Goal: Information Seeking & Learning: Compare options

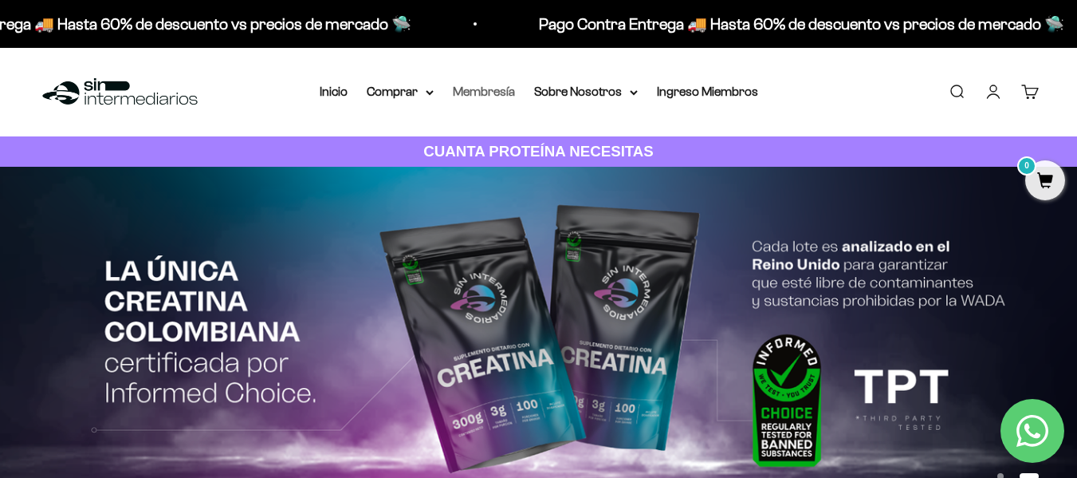
click at [471, 90] on link "Membresía" at bounding box center [484, 92] width 62 height 14
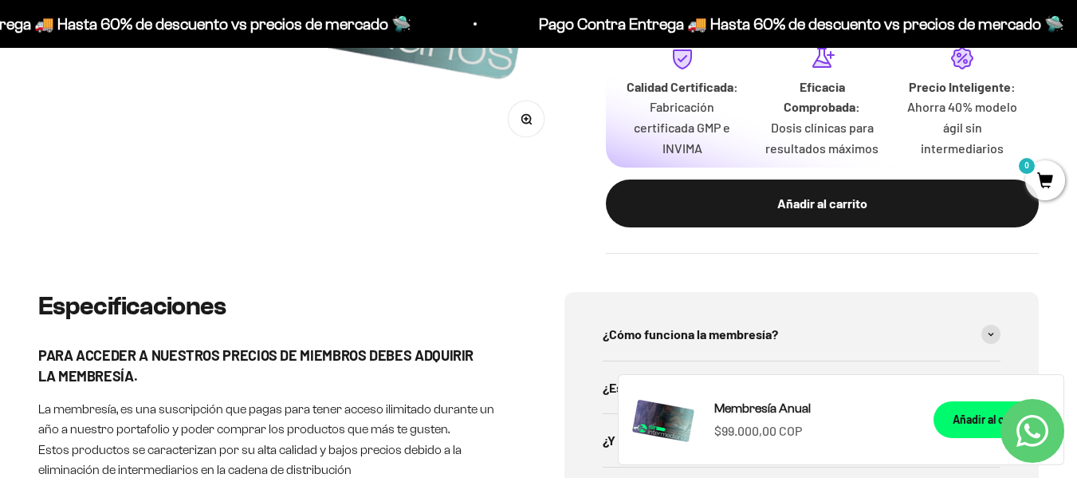
scroll to position [798, 0]
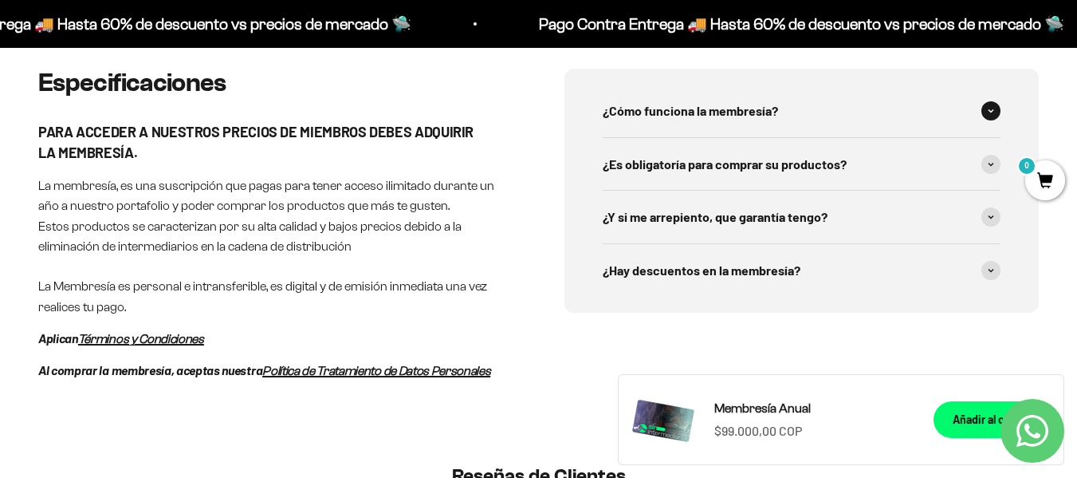
click at [703, 116] on div "¿Cómo funciona la membresía?" at bounding box center [802, 111] width 399 height 53
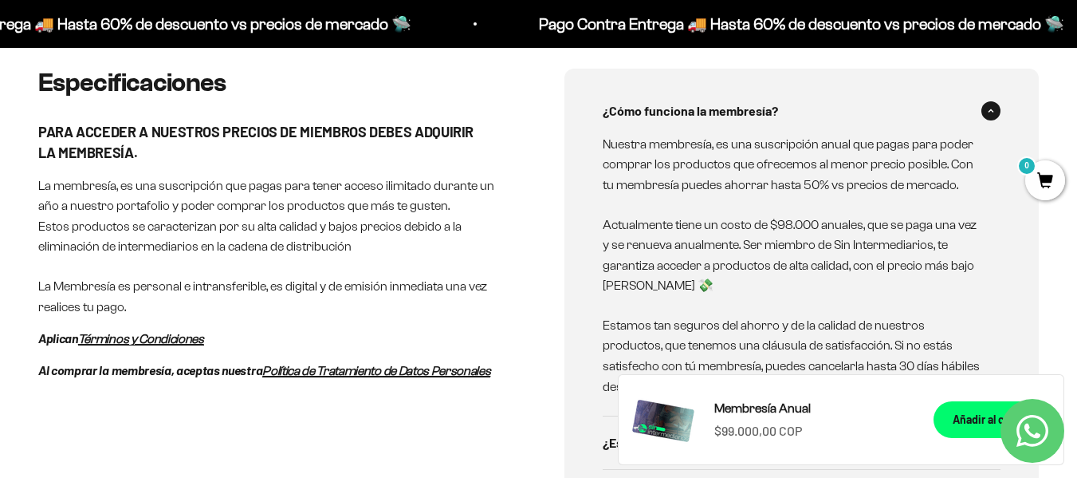
click at [703, 106] on div "¿Cómo funciona la membresía?" at bounding box center [802, 111] width 399 height 53
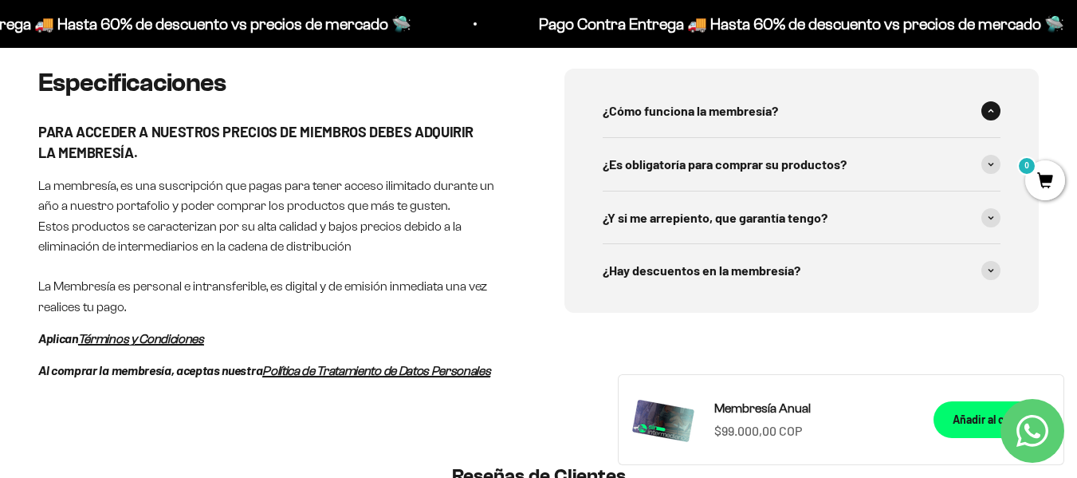
click at [703, 106] on div "¿Cómo funciona la membresía?" at bounding box center [802, 111] width 399 height 53
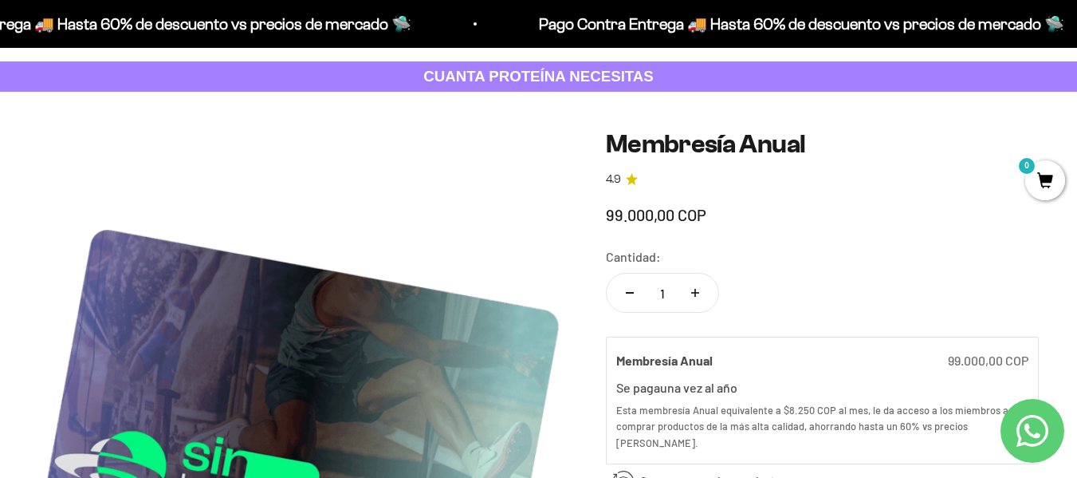
scroll to position [0, 0]
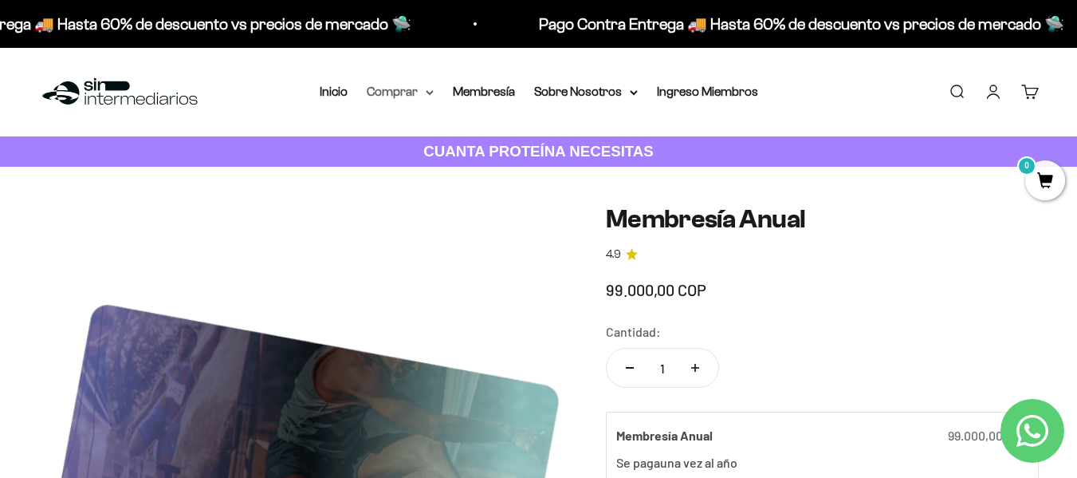
click at [384, 91] on summary "Comprar" at bounding box center [400, 91] width 67 height 21
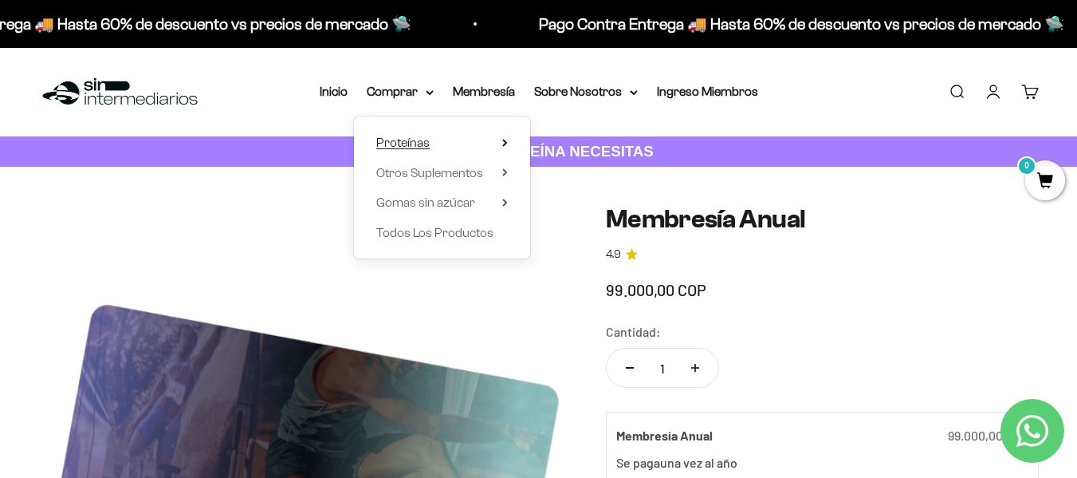
click at [412, 138] on span "Proteínas" at bounding box center [402, 143] width 53 height 14
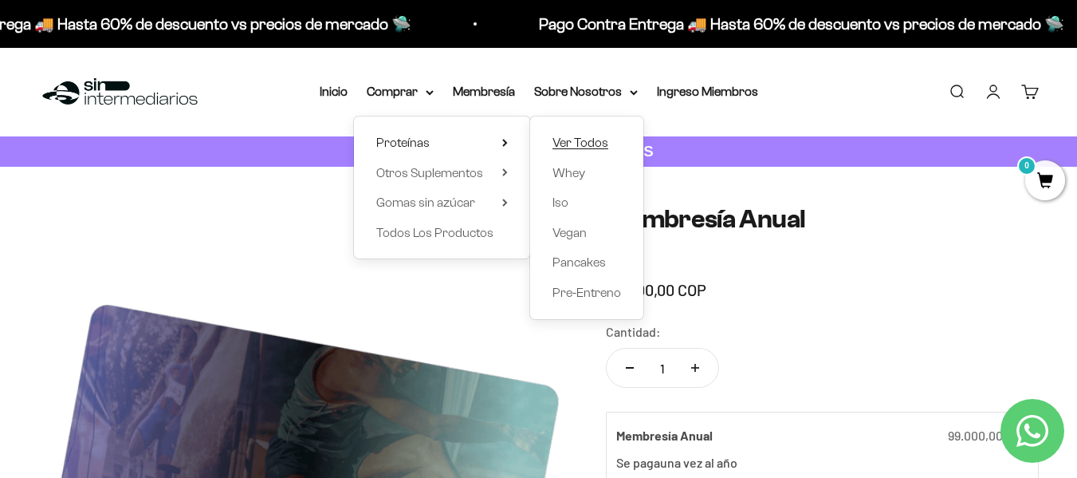
click at [567, 136] on span "Ver Todos" at bounding box center [581, 143] width 56 height 14
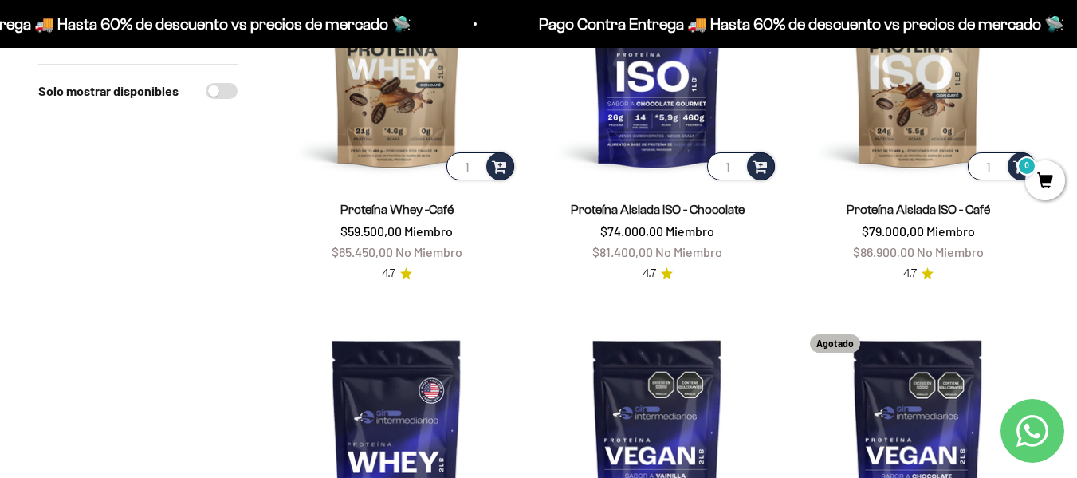
scroll to position [957, 0]
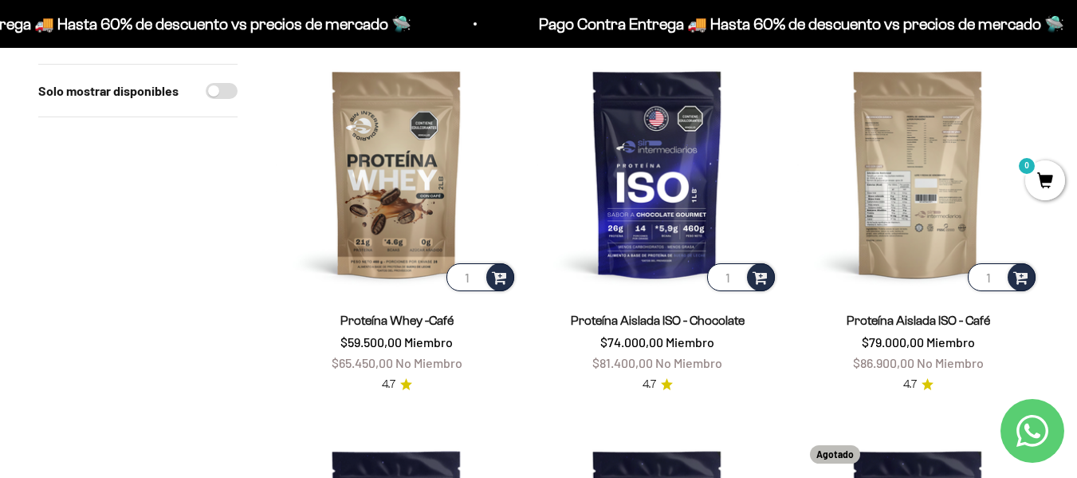
click at [918, 132] on img at bounding box center [919, 174] width 242 height 242
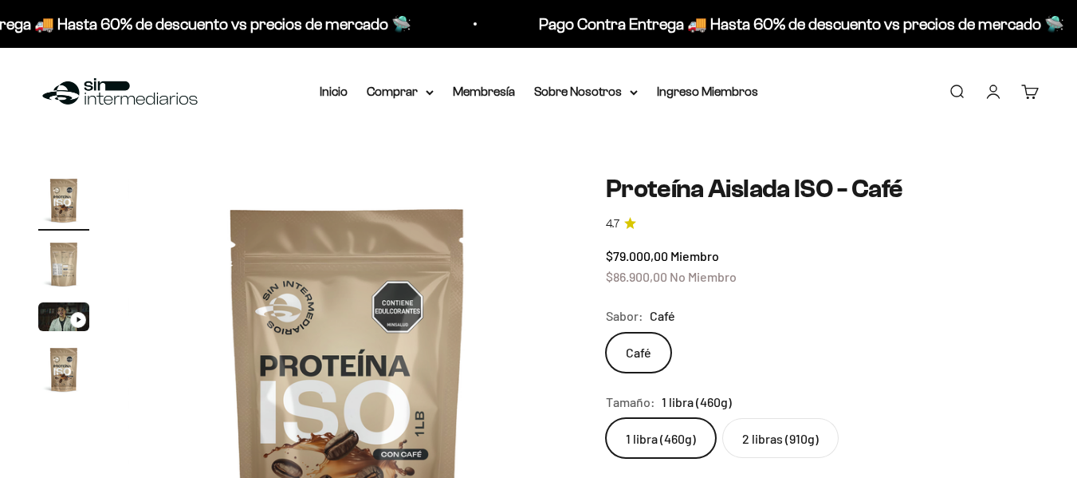
click at [71, 273] on img "Ir al artículo 2" at bounding box center [63, 263] width 51 height 51
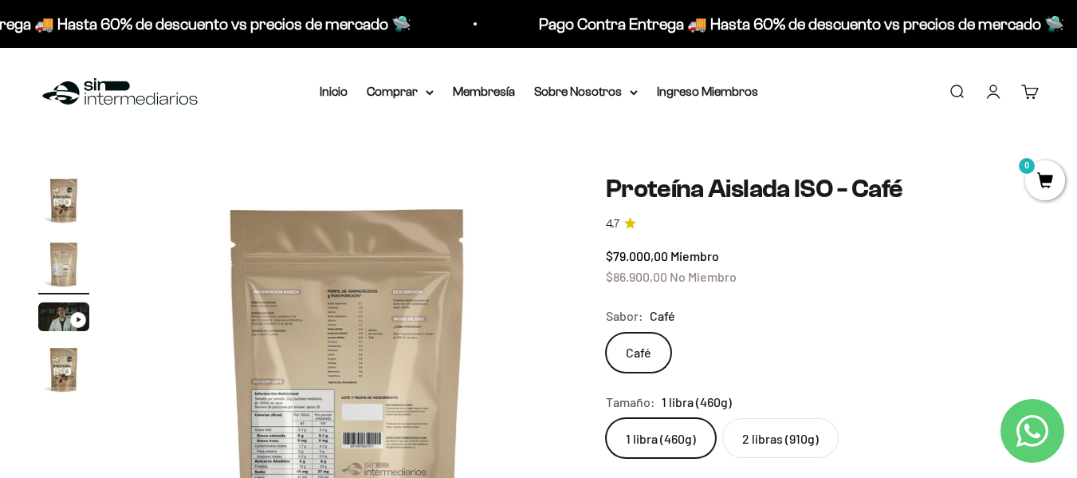
click at [343, 380] on img at bounding box center [348, 395] width 440 height 440
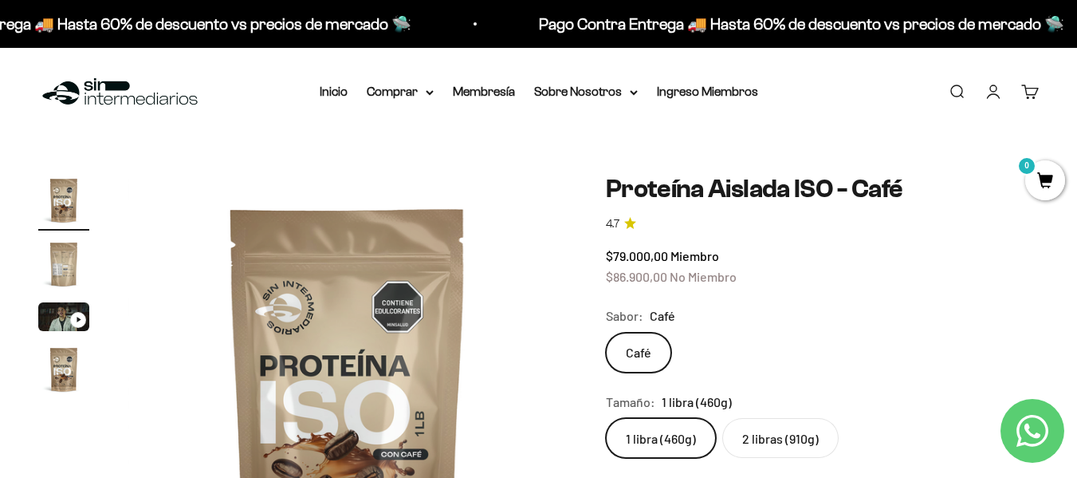
click at [66, 251] on img "Ir al artículo 2" at bounding box center [63, 263] width 51 height 51
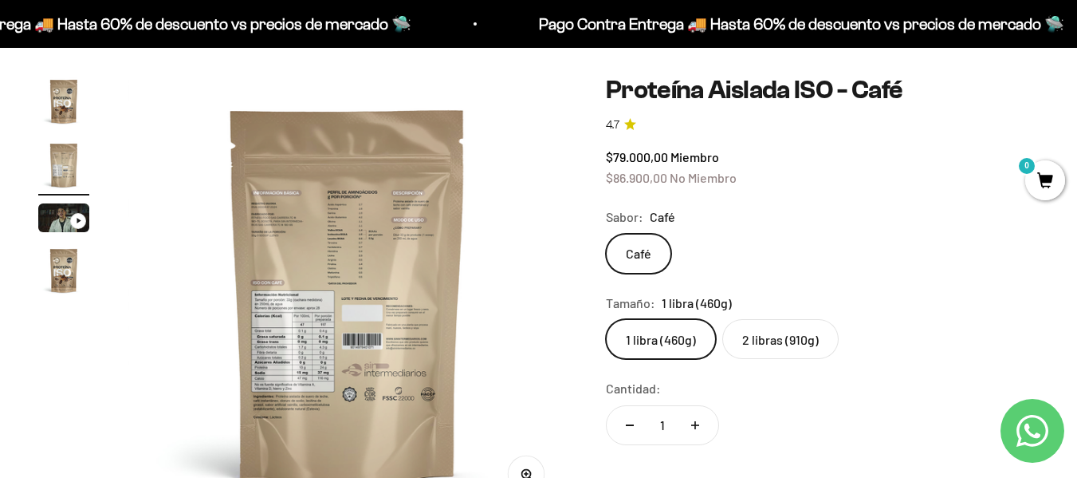
scroll to position [239, 0]
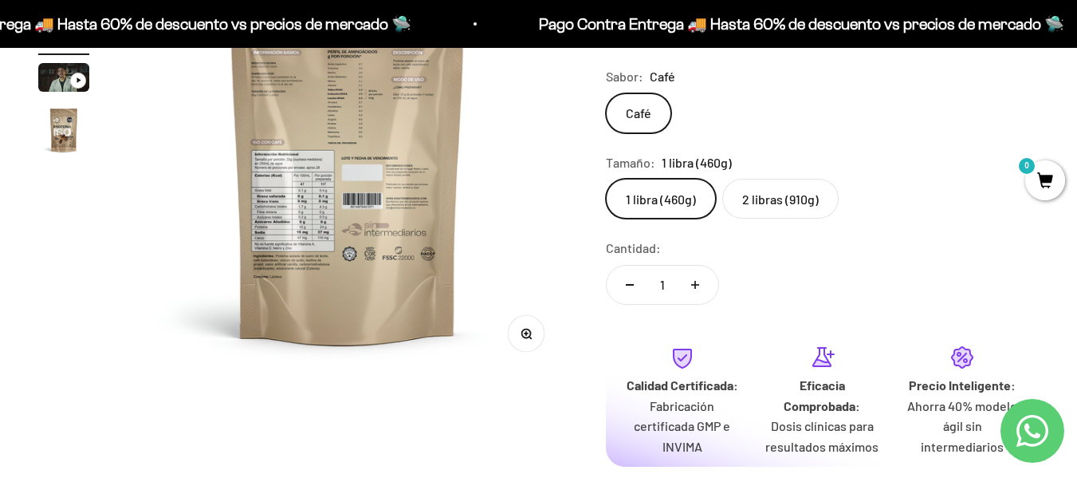
click at [522, 346] on button "Zoom" at bounding box center [526, 334] width 36 height 36
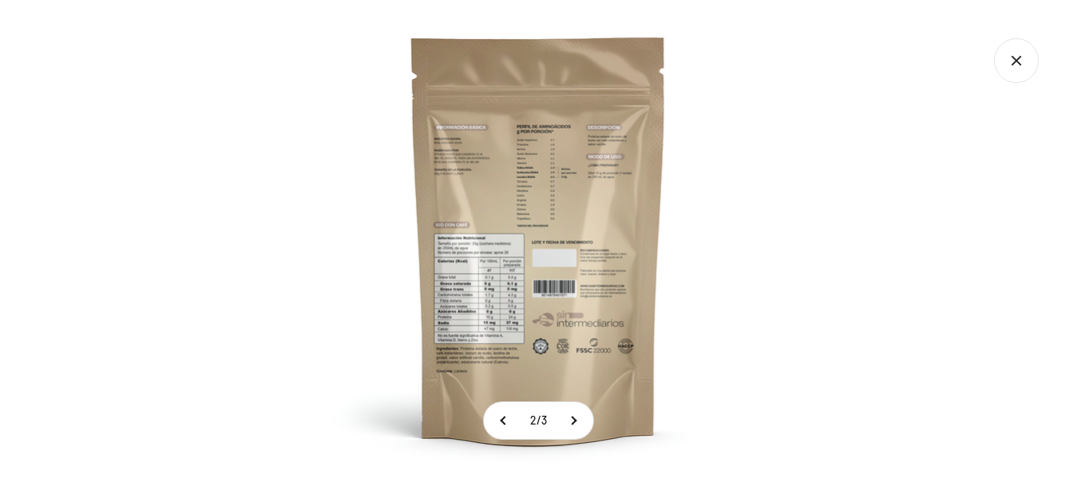
click at [477, 306] on img at bounding box center [539, 239] width 478 height 478
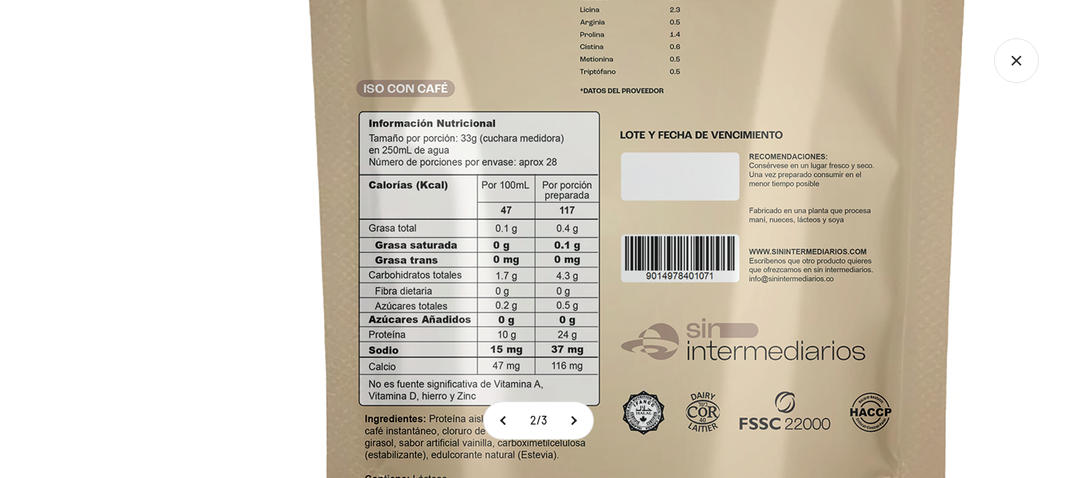
click at [979, 260] on img at bounding box center [638, 126] width 1276 height 1276
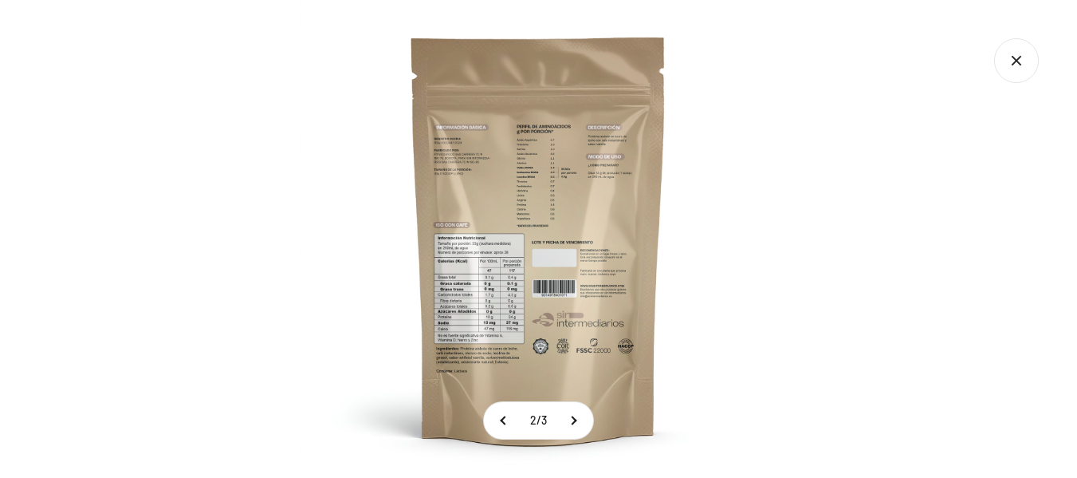
click at [1013, 71] on icon "Cerrar galería" at bounding box center [1016, 60] width 45 height 45
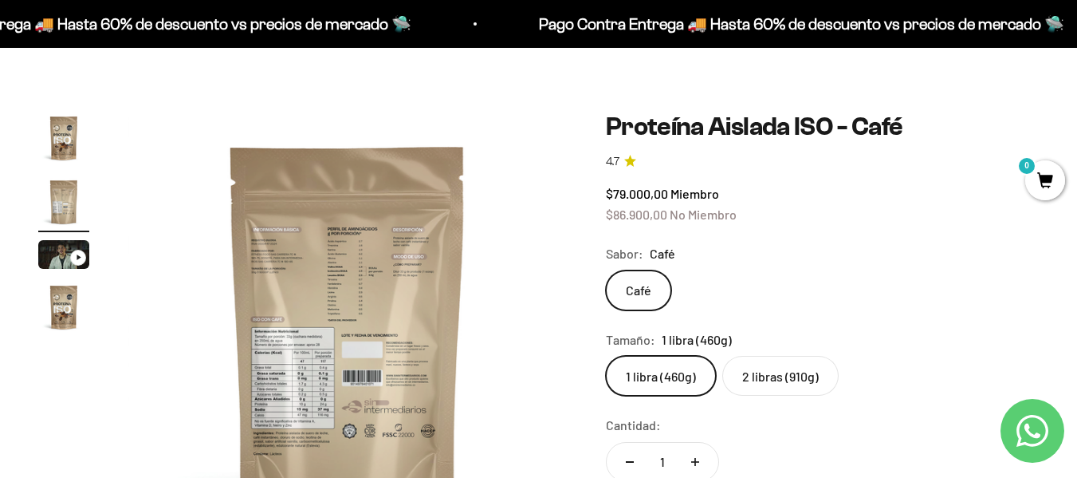
scroll to position [0, 0]
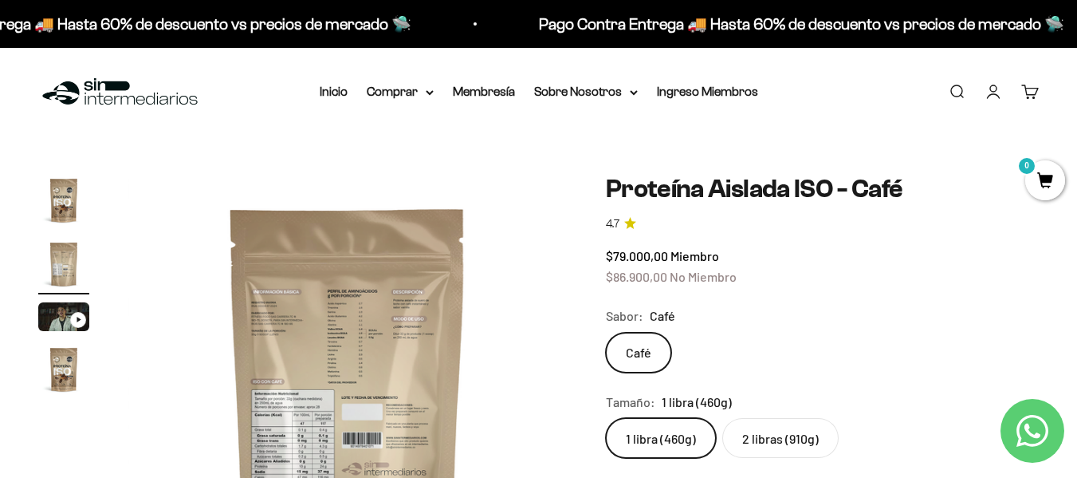
click at [73, 186] on img "Ir al artículo 1" at bounding box center [63, 200] width 51 height 51
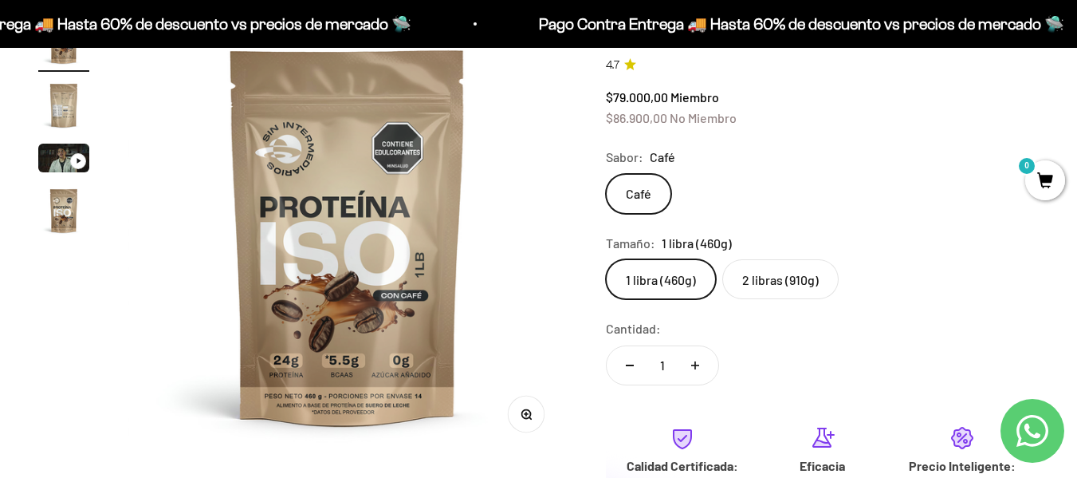
scroll to position [160, 0]
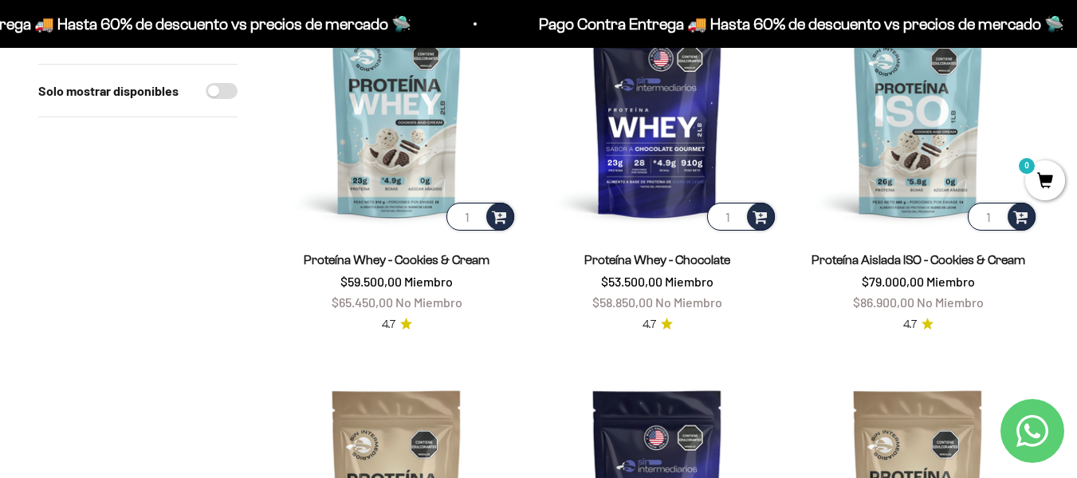
scroll to position [479, 0]
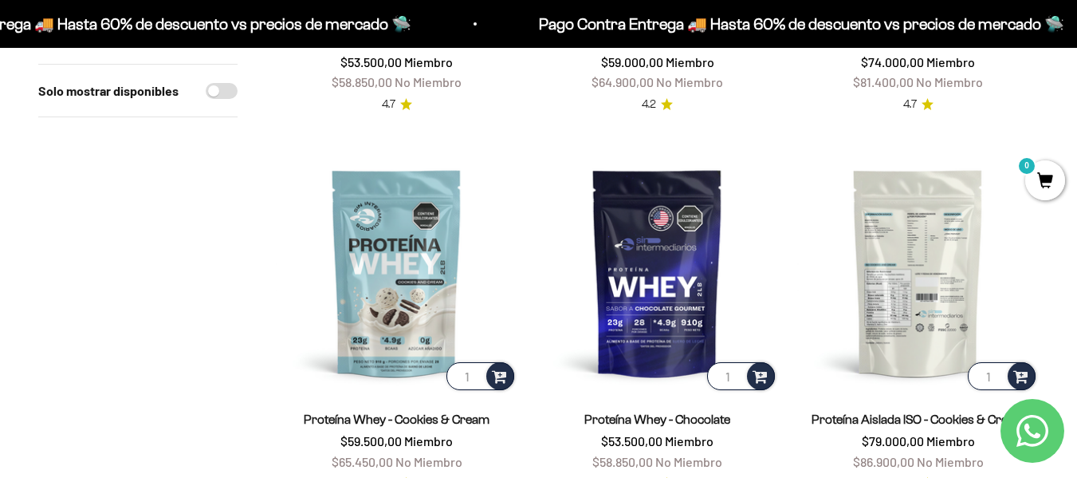
click at [916, 259] on img at bounding box center [919, 273] width 242 height 242
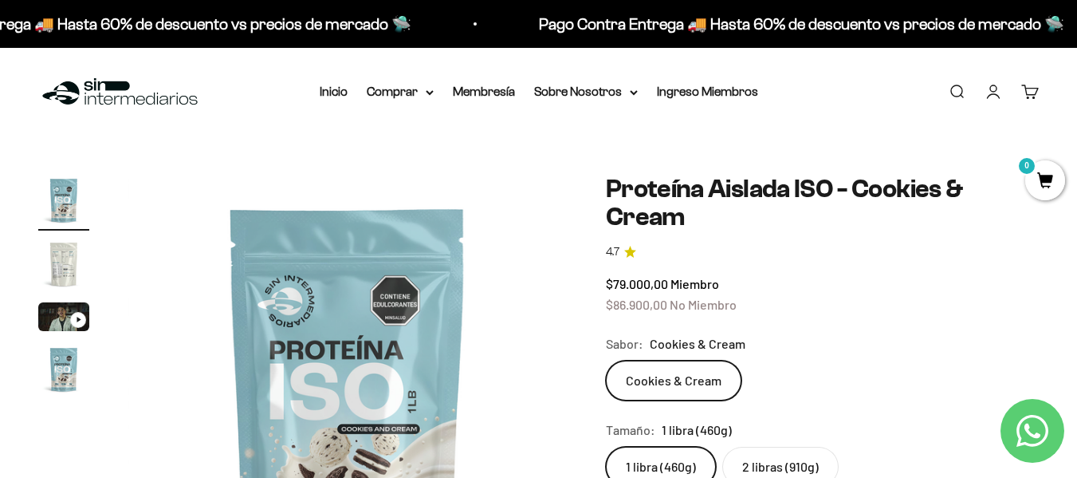
scroll to position [80, 0]
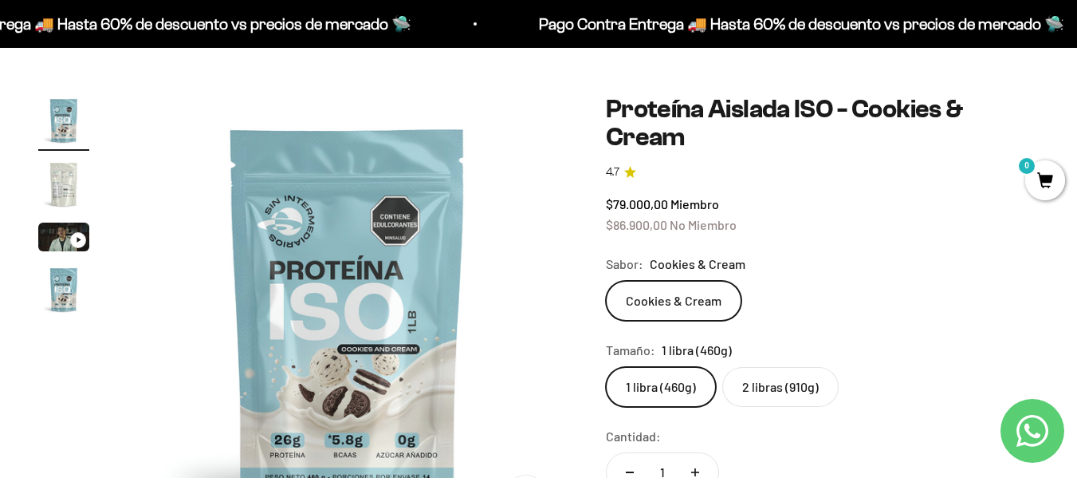
click at [65, 179] on img "Ir al artículo 2" at bounding box center [63, 184] width 51 height 51
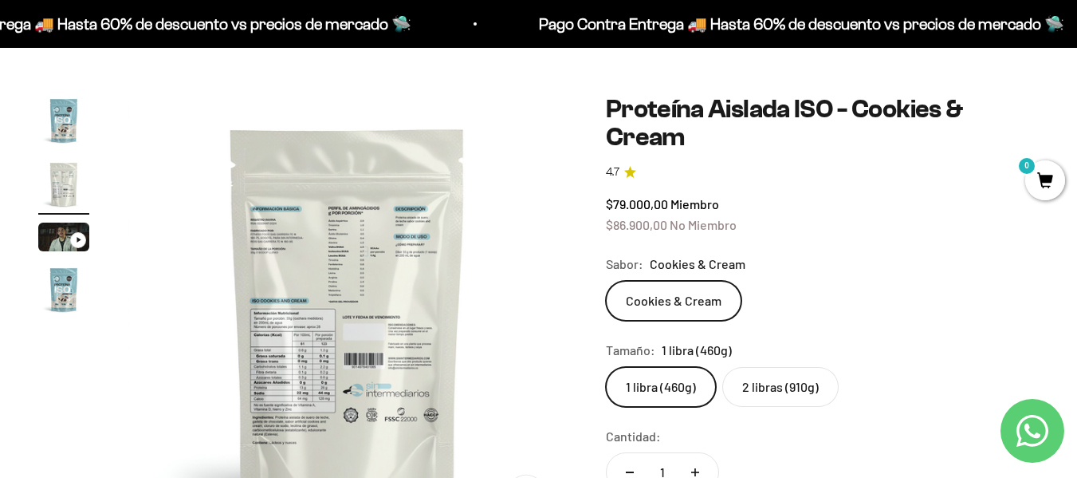
click at [314, 341] on img at bounding box center [348, 315] width 440 height 440
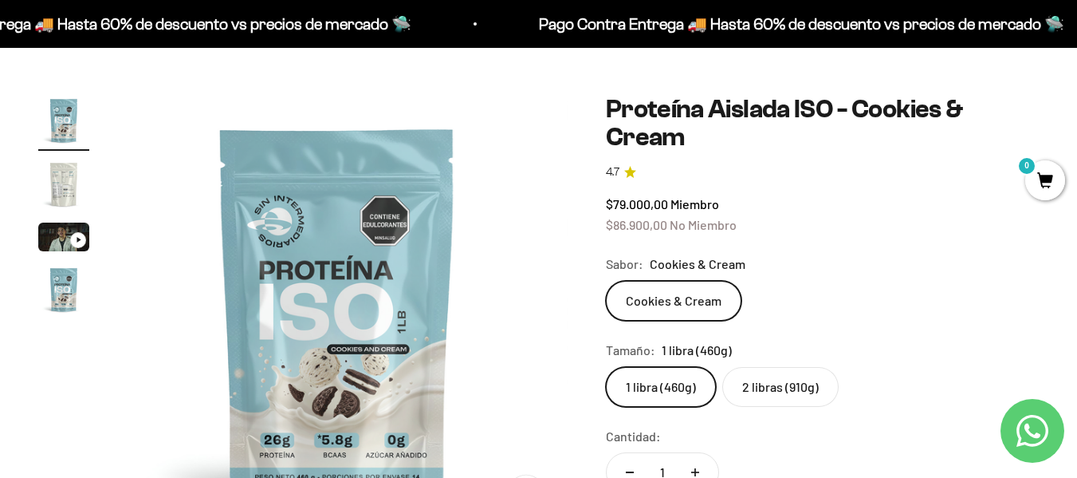
scroll to position [0, 0]
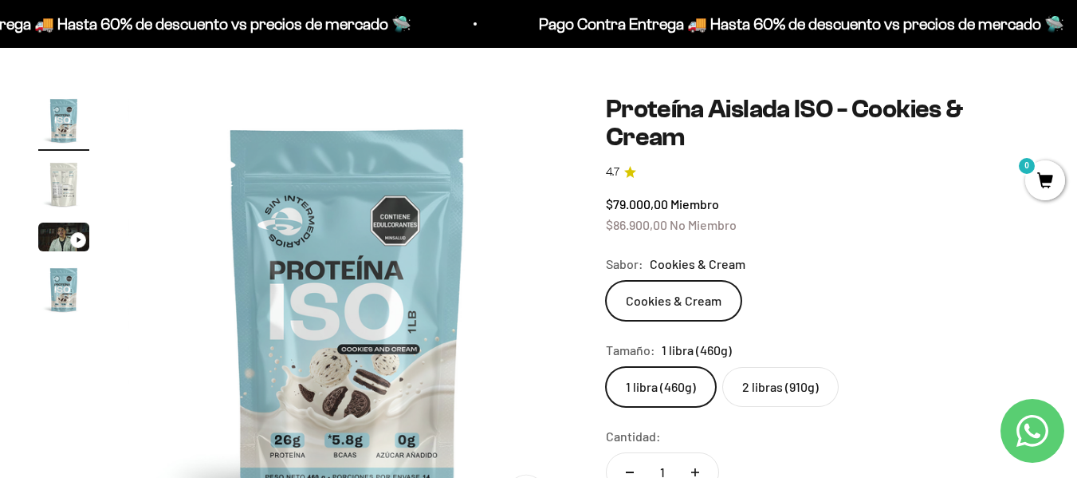
click at [69, 176] on img "Ir al artículo 2" at bounding box center [63, 184] width 51 height 51
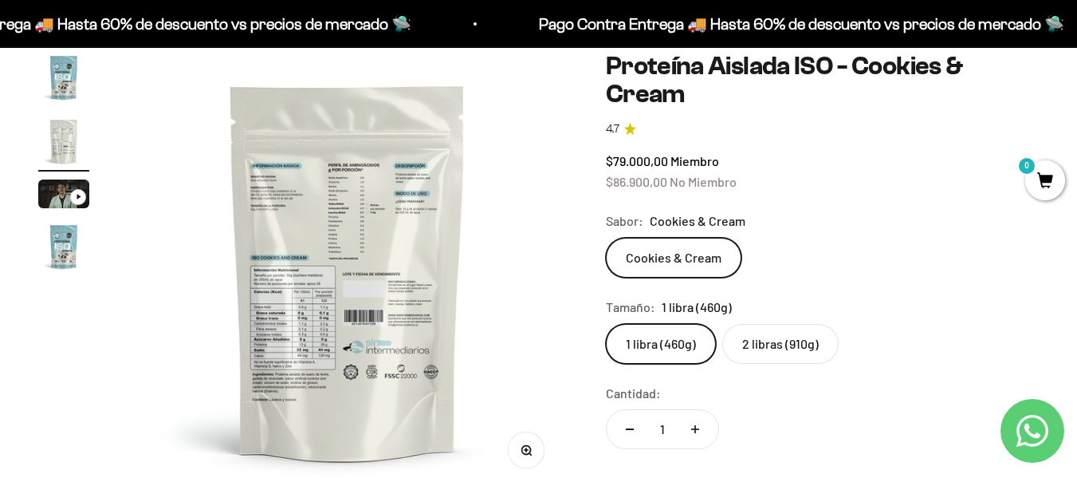
scroll to position [160, 0]
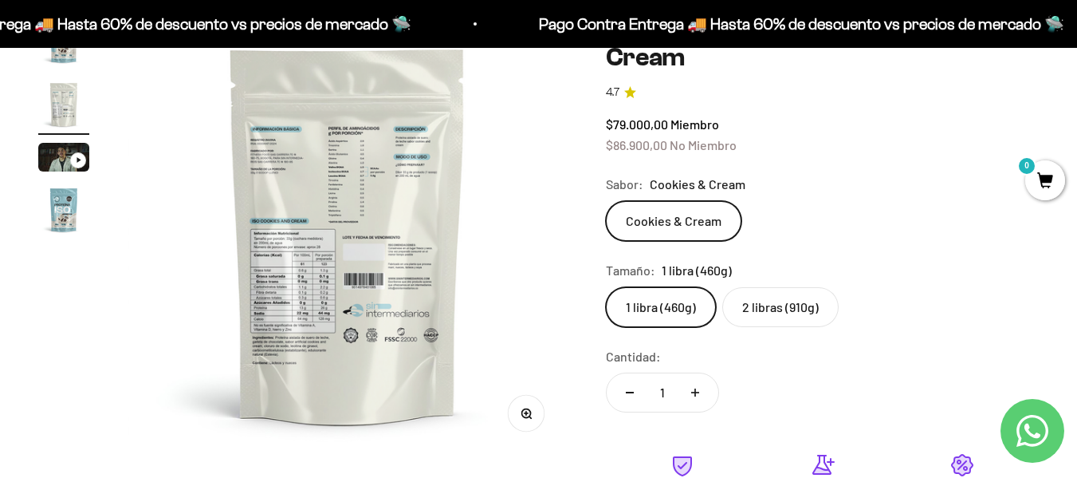
click at [782, 309] on label "2 libras (910g)" at bounding box center [781, 307] width 116 height 40
click at [606, 287] on input "2 libras (910g)" at bounding box center [605, 286] width 1 height 1
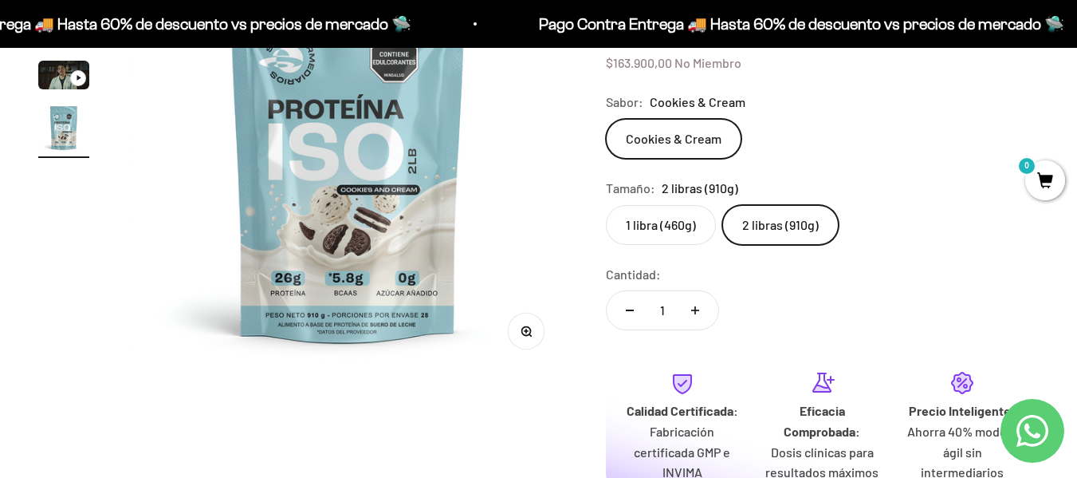
scroll to position [239, 0]
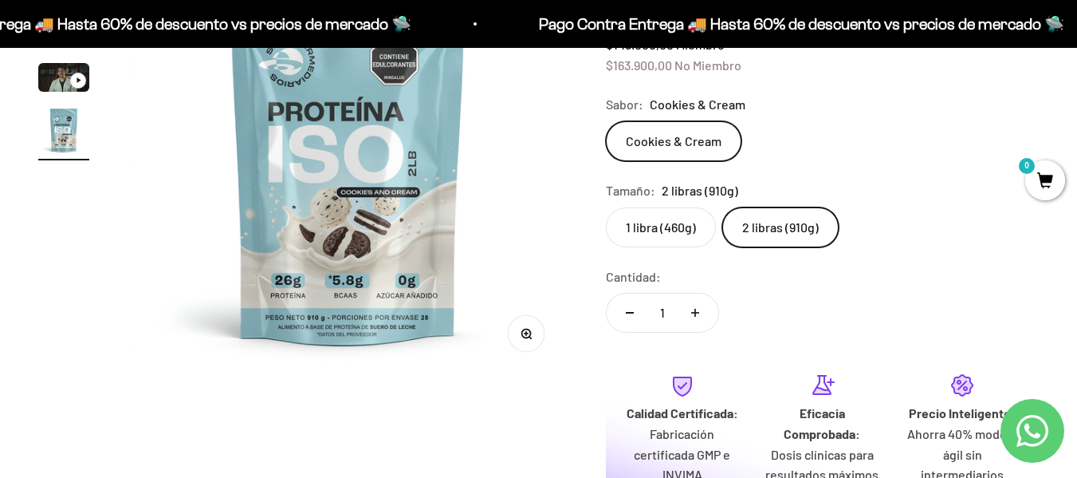
click at [560, 356] on img at bounding box center [348, 155] width 440 height 440
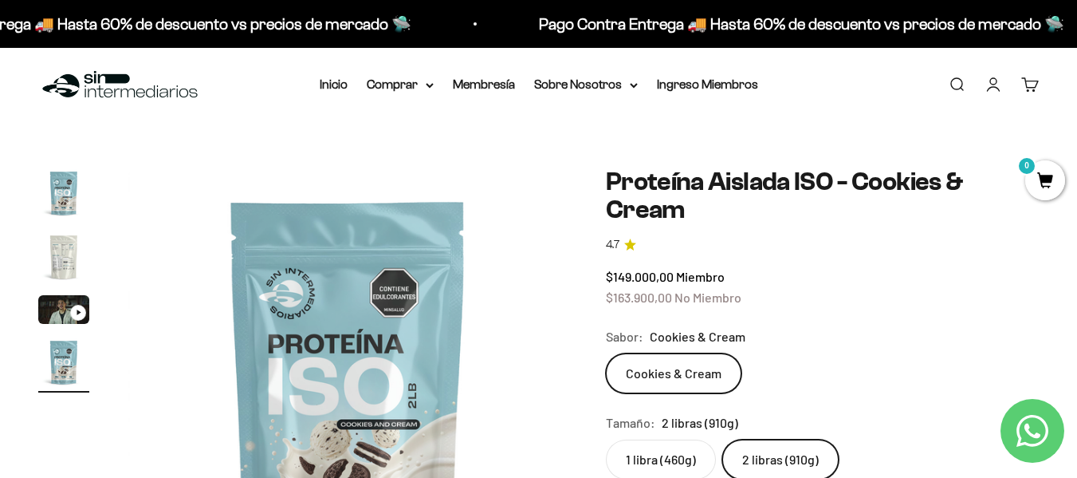
scroll to position [0, 0]
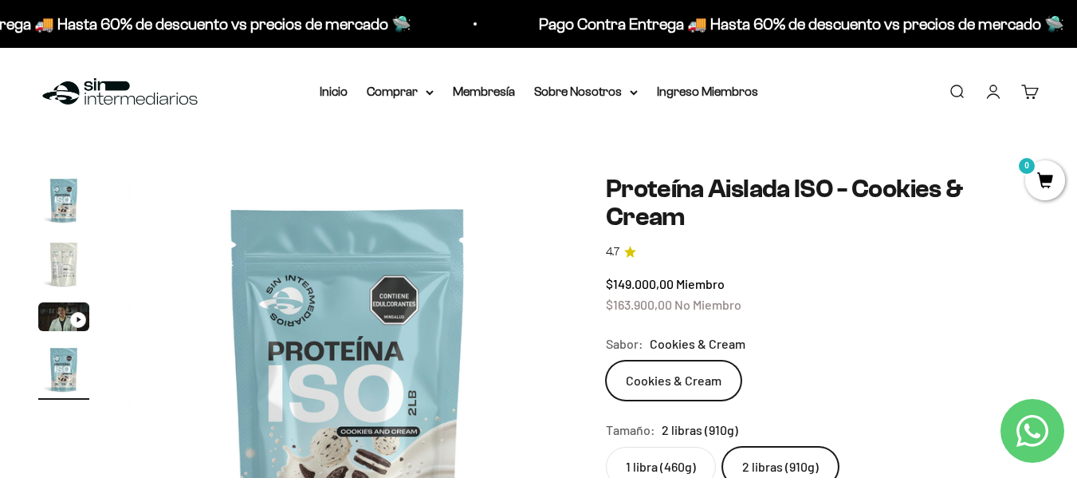
click at [65, 255] on img "Ir al artículo 2" at bounding box center [63, 263] width 51 height 51
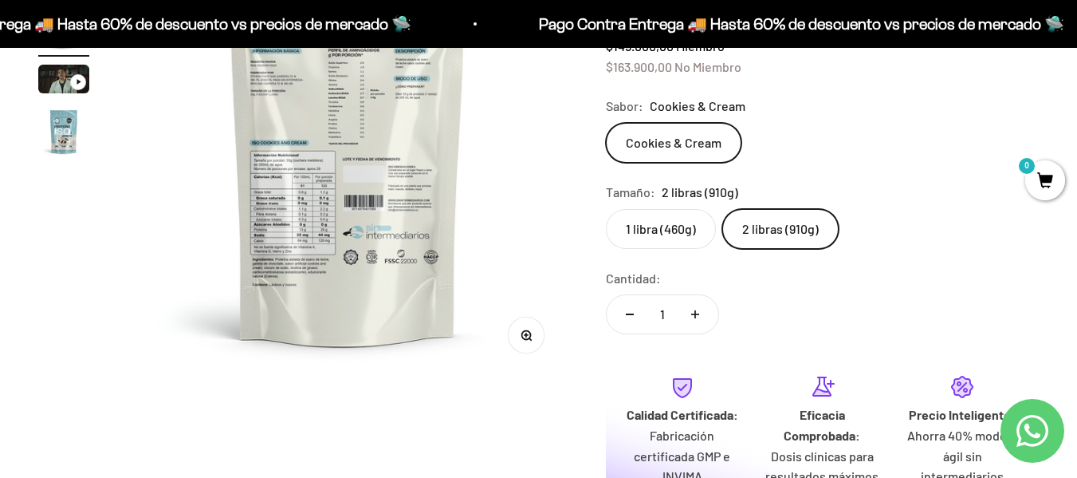
scroll to position [239, 0]
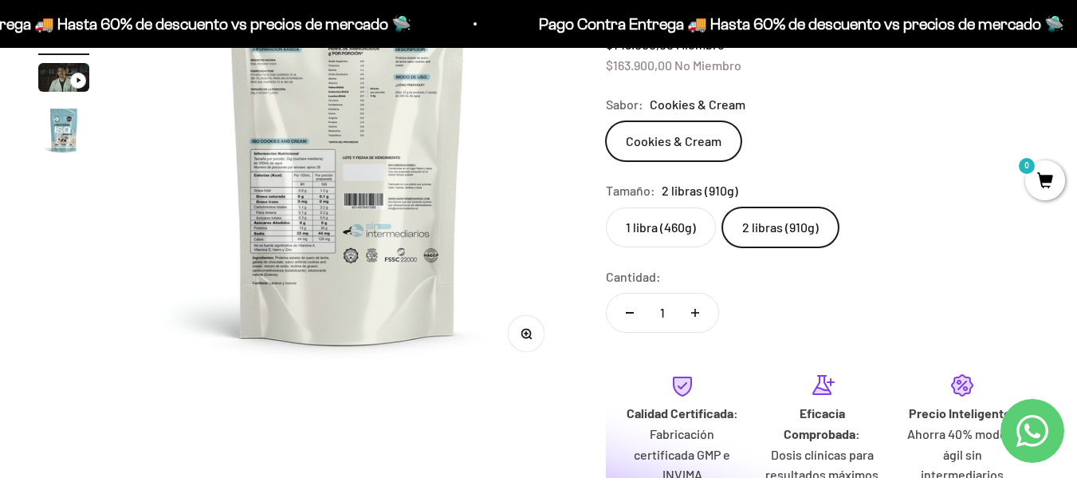
click at [528, 327] on button "Zoom" at bounding box center [526, 334] width 36 height 36
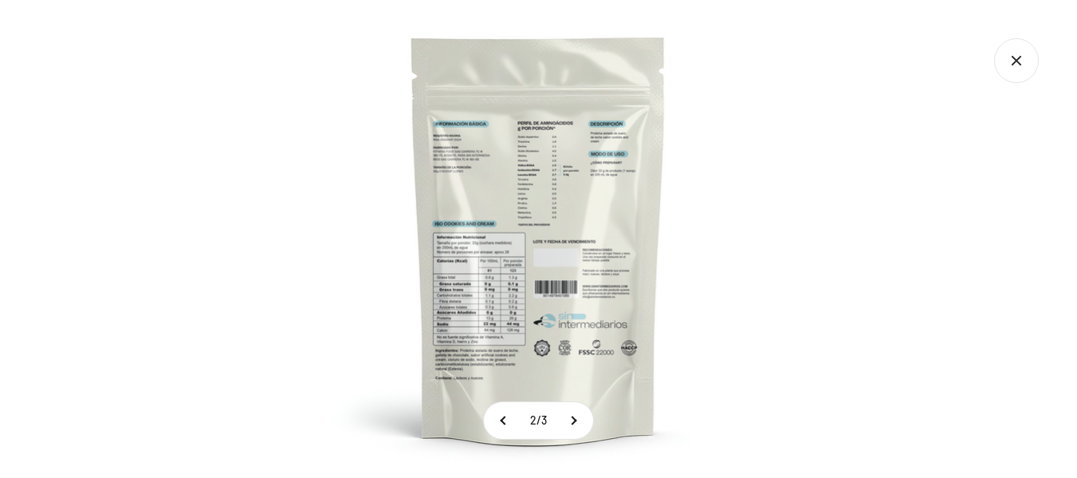
click at [474, 290] on img at bounding box center [539, 239] width 478 height 478
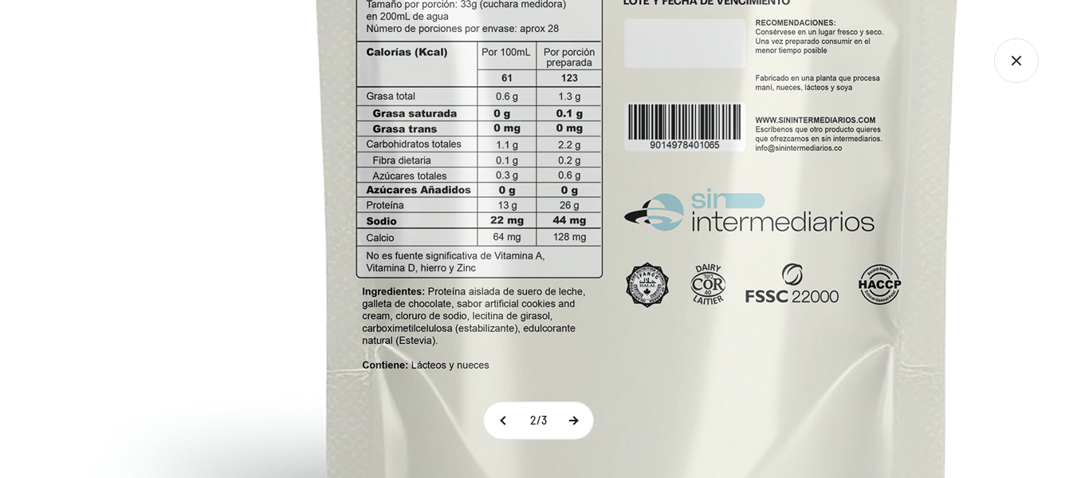
click at [580, 427] on button at bounding box center [573, 420] width 40 height 37
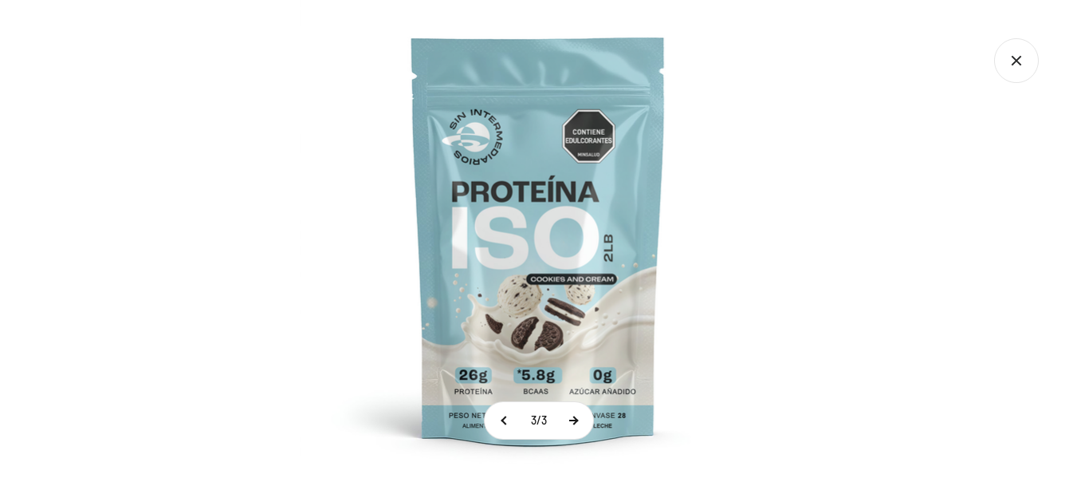
click at [577, 427] on button at bounding box center [573, 420] width 40 height 37
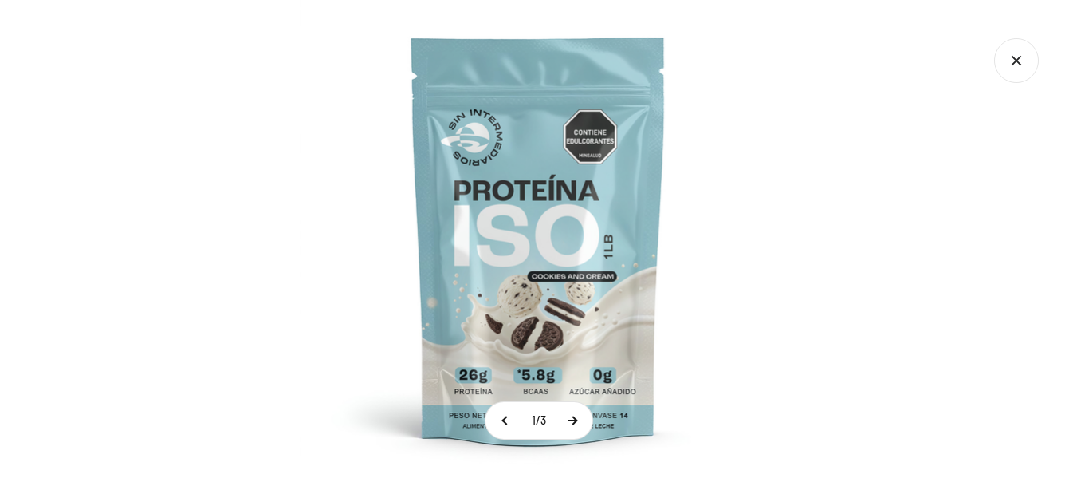
click at [577, 427] on button at bounding box center [573, 420] width 40 height 37
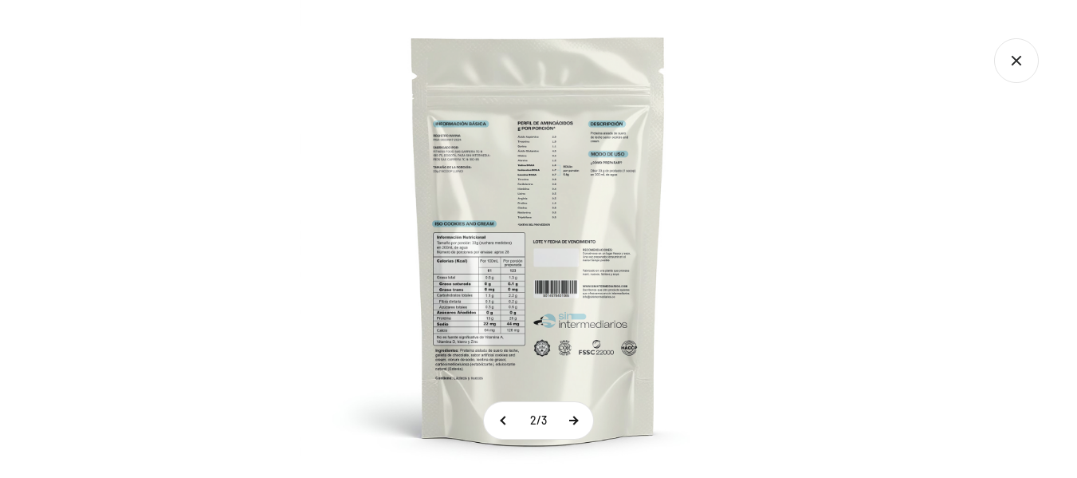
click at [577, 427] on button at bounding box center [573, 420] width 40 height 37
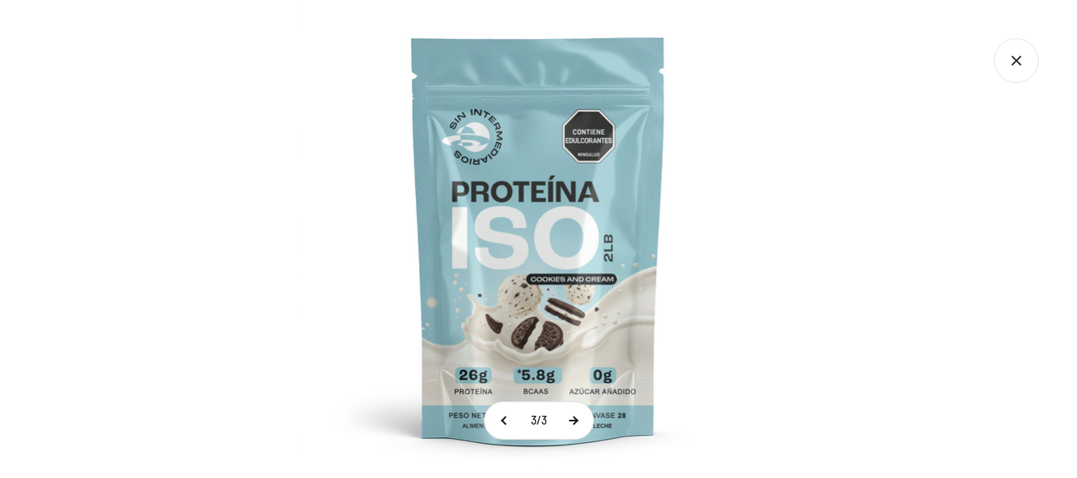
click at [577, 427] on button at bounding box center [573, 420] width 40 height 37
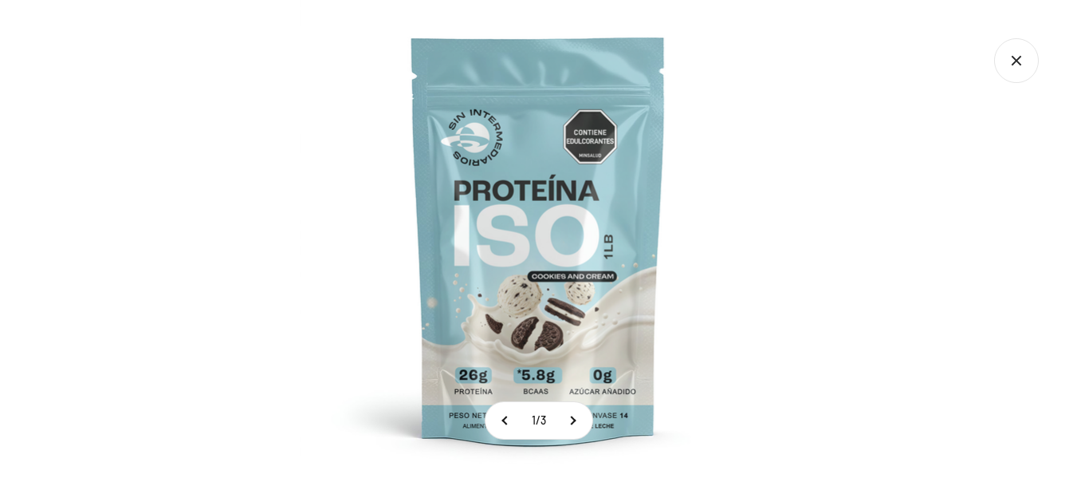
click at [1022, 61] on icon "Cerrar galería" at bounding box center [1016, 60] width 45 height 45
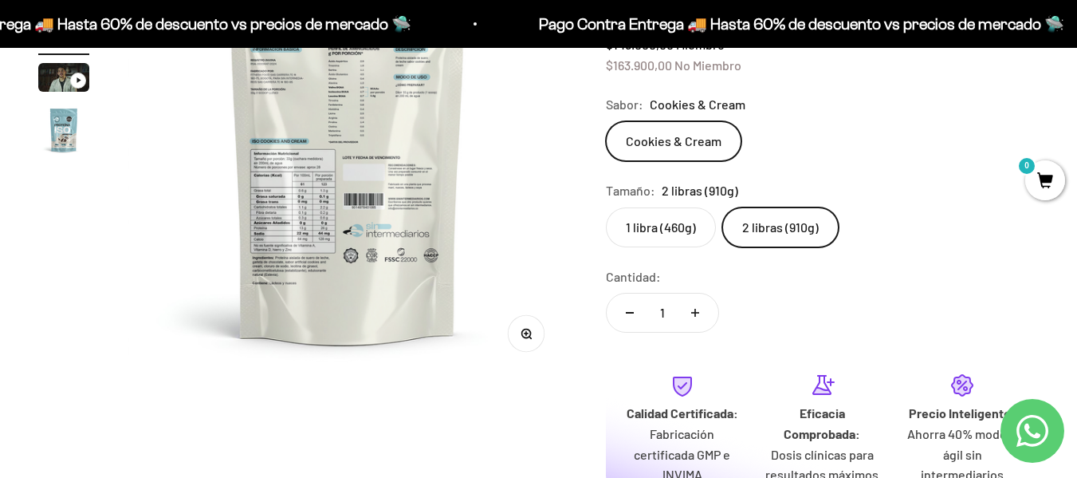
scroll to position [0, 0]
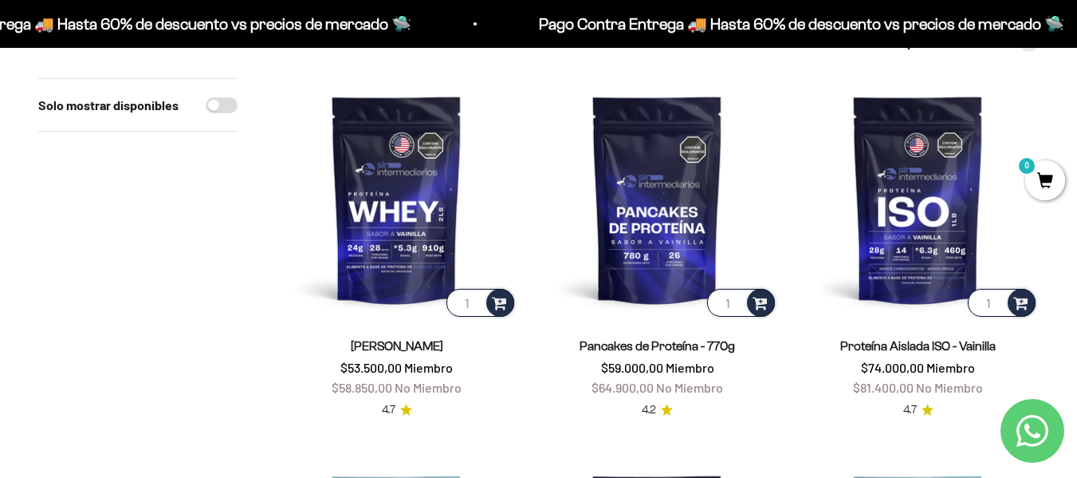
scroll to position [160, 0]
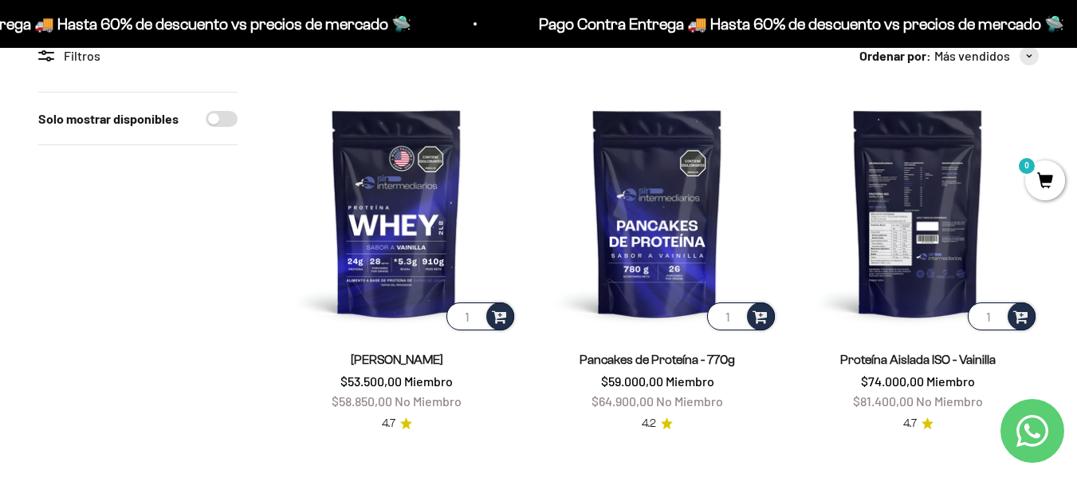
click at [931, 187] on img at bounding box center [919, 213] width 242 height 242
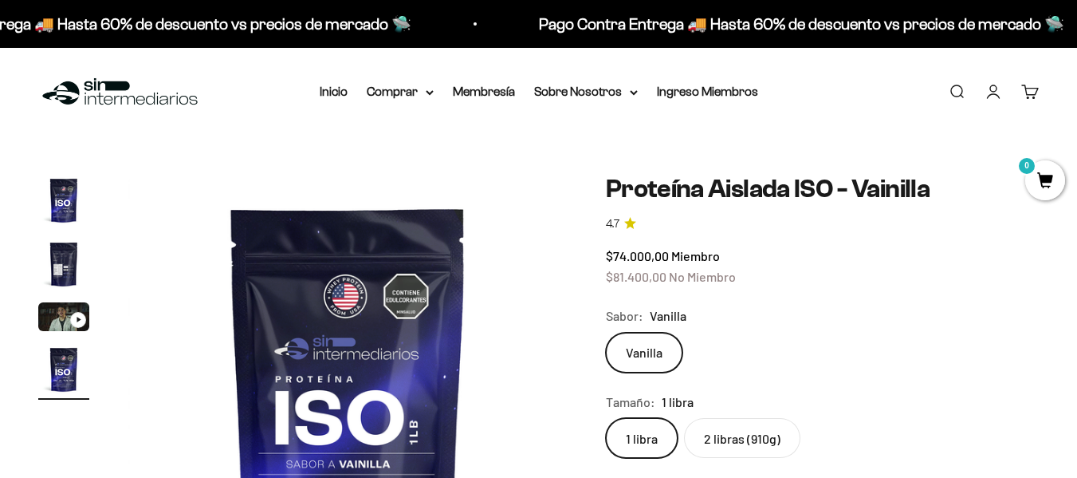
click at [64, 261] on img "Ir al artículo 2" at bounding box center [63, 263] width 51 height 51
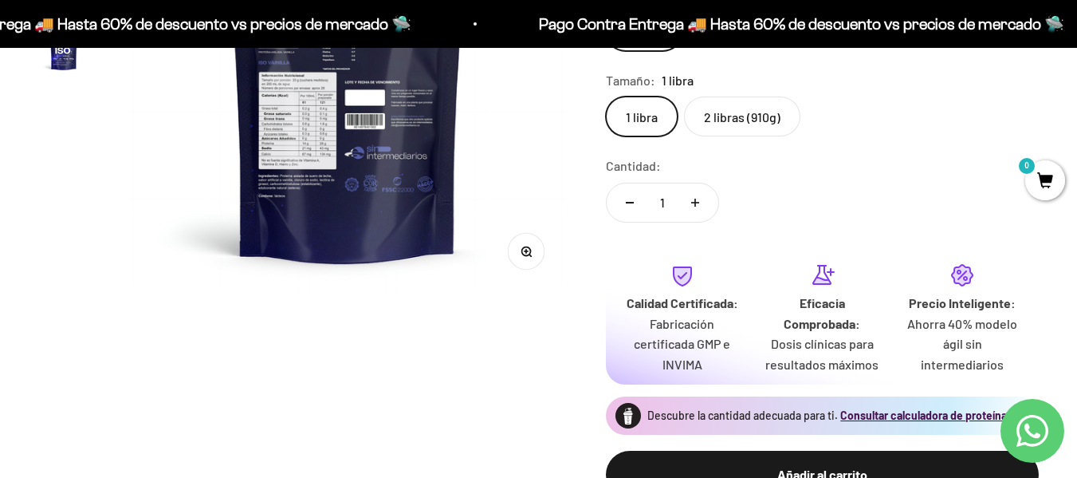
scroll to position [399, 0]
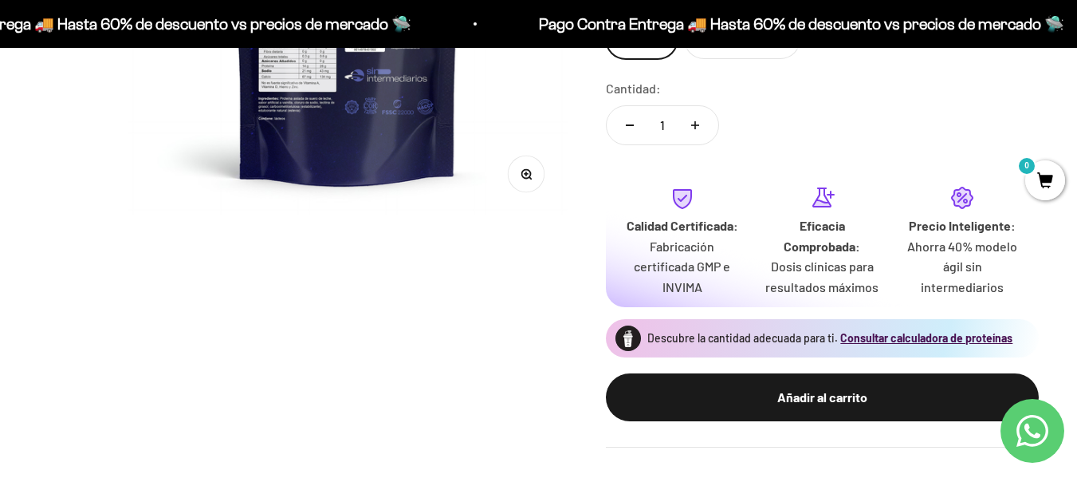
click at [526, 174] on icon "button" at bounding box center [526, 173] width 4 height 4
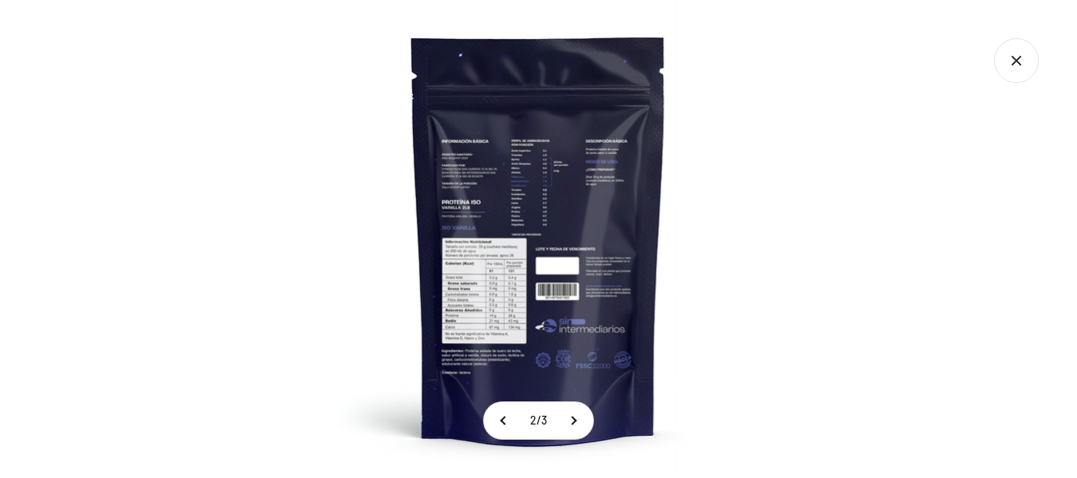
click at [486, 273] on img at bounding box center [539, 239] width 478 height 478
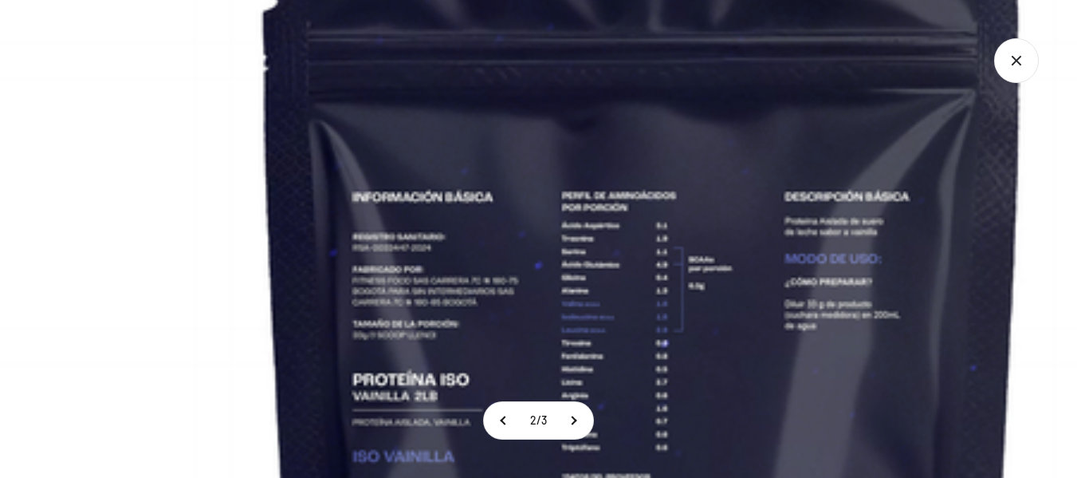
click at [1009, 71] on icon "Cerrar galería" at bounding box center [1016, 60] width 45 height 45
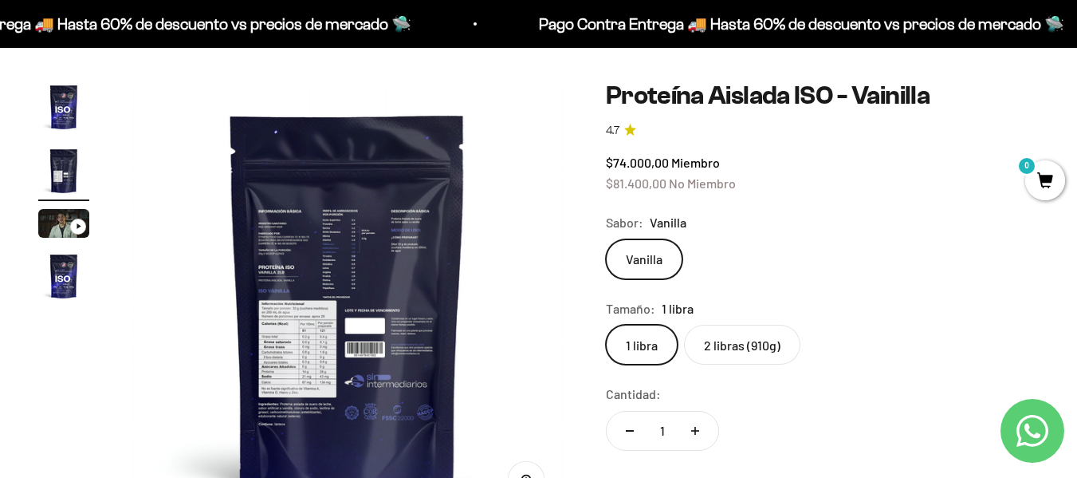
scroll to position [80, 0]
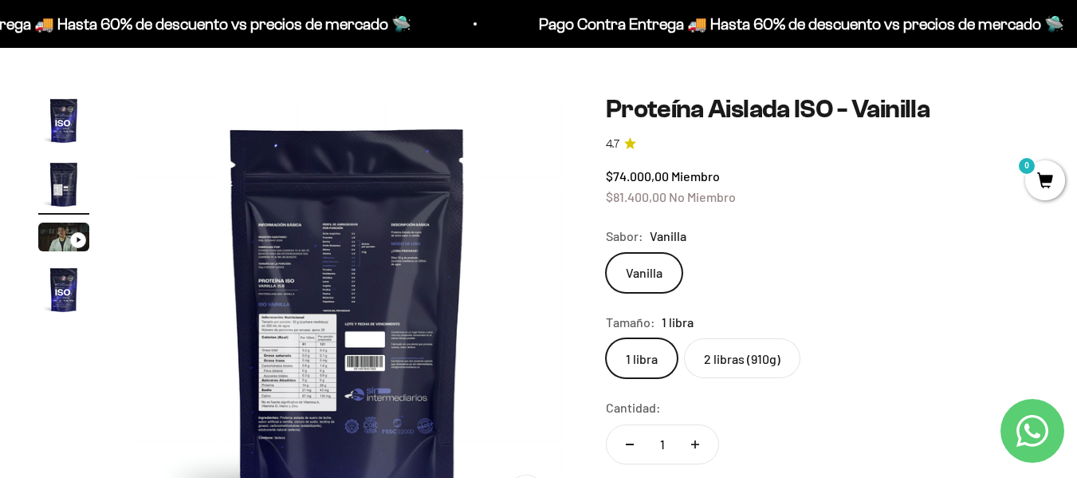
click at [768, 346] on label "2 libras (910g)" at bounding box center [742, 358] width 116 height 40
click at [606, 338] on input "2 libras (910g)" at bounding box center [605, 337] width 1 height 1
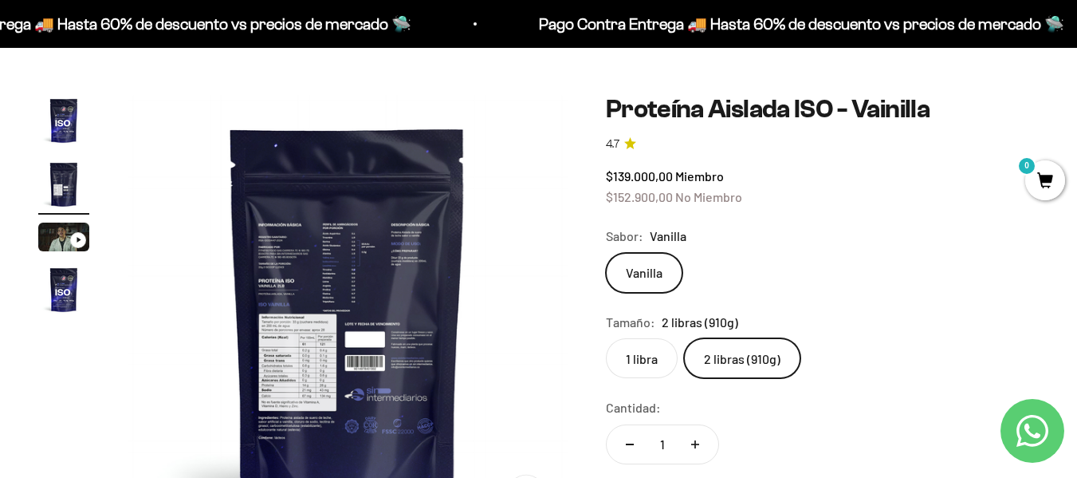
click at [45, 281] on img "Ir al artículo 4" at bounding box center [63, 289] width 51 height 51
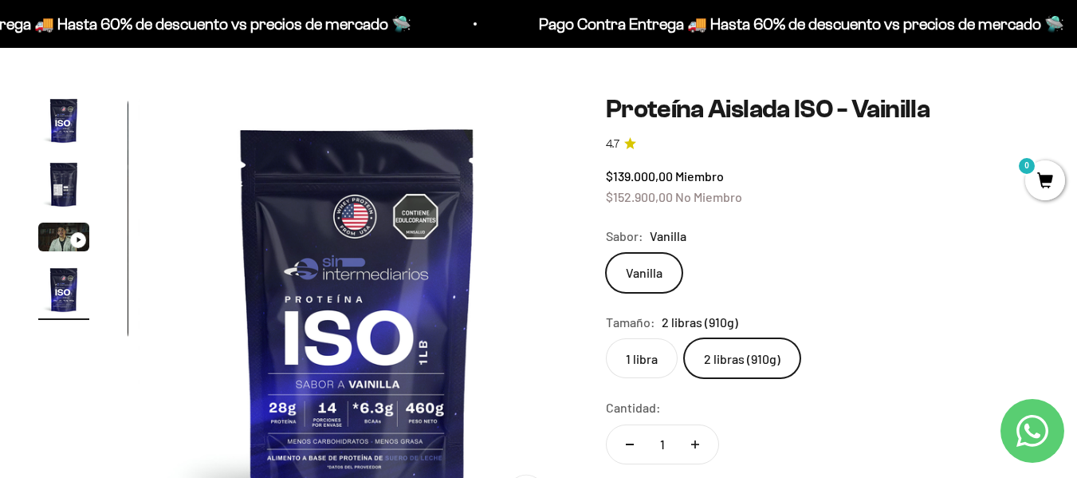
scroll to position [0, 1349]
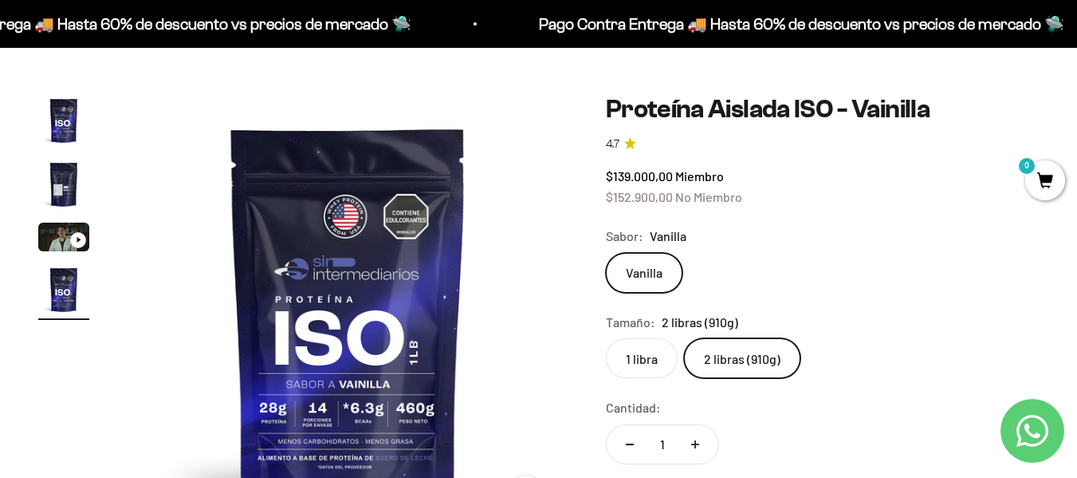
click at [76, 104] on img "Ir al artículo 1" at bounding box center [63, 120] width 51 height 51
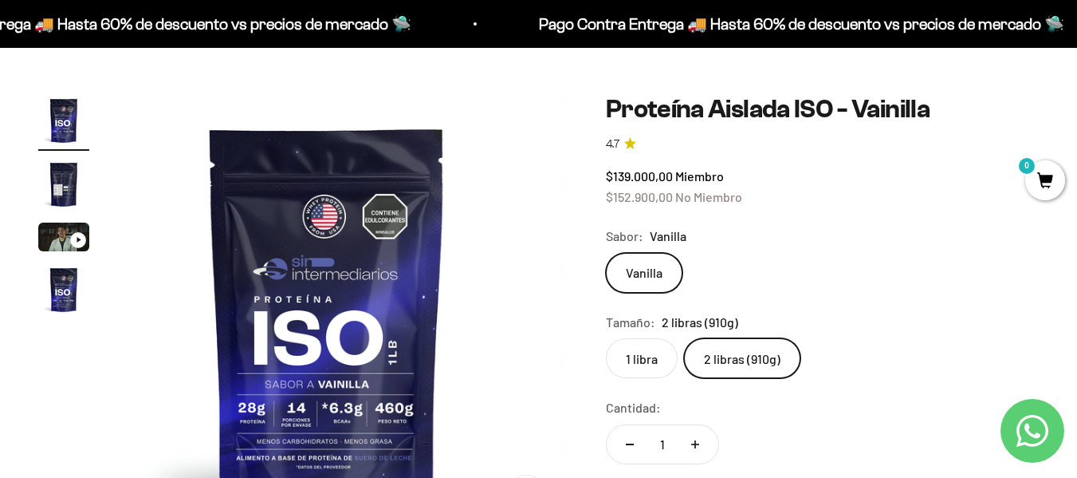
scroll to position [0, 0]
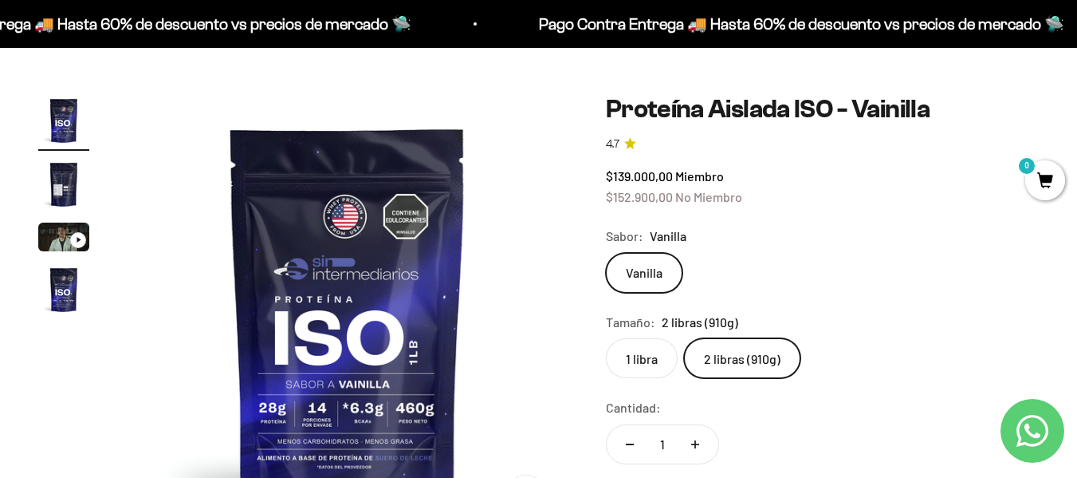
click at [739, 355] on label "2 libras (910g)" at bounding box center [742, 358] width 116 height 40
click at [606, 338] on input "2 libras (910g)" at bounding box center [605, 337] width 1 height 1
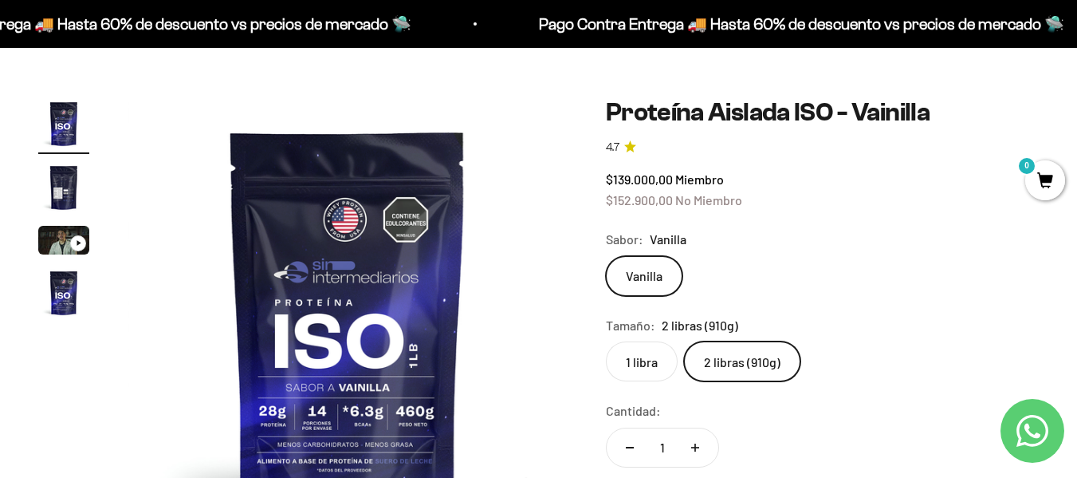
scroll to position [160, 0]
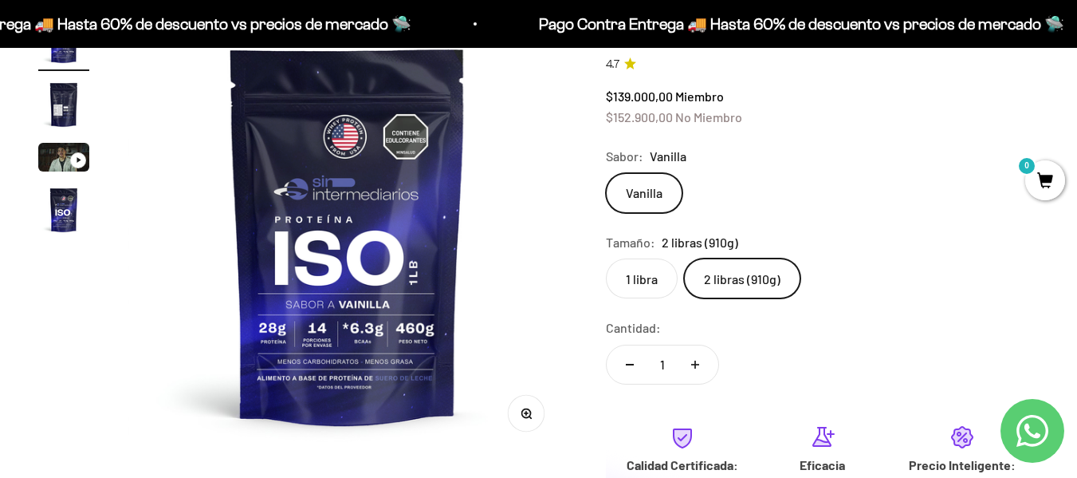
click at [528, 423] on button "Zoom" at bounding box center [526, 414] width 36 height 36
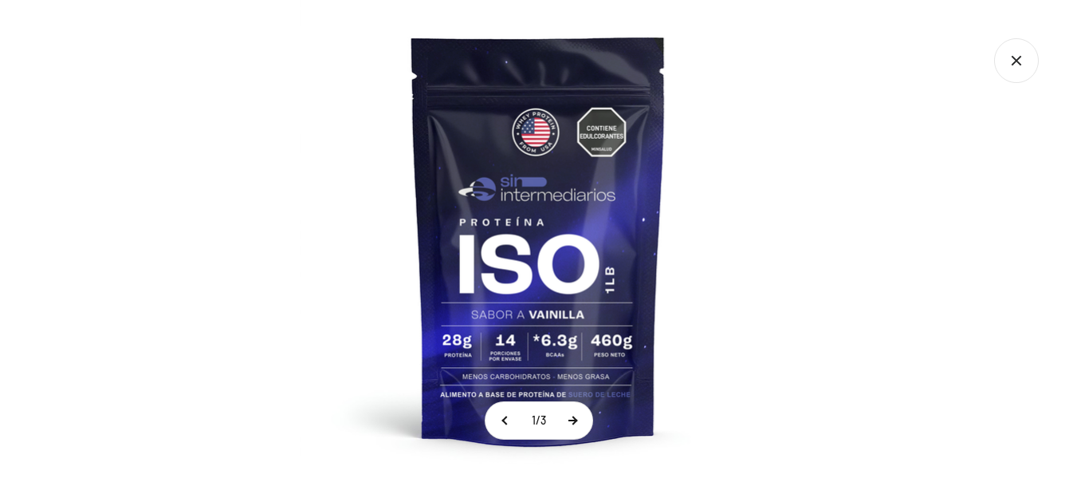
click at [582, 420] on button at bounding box center [573, 420] width 40 height 37
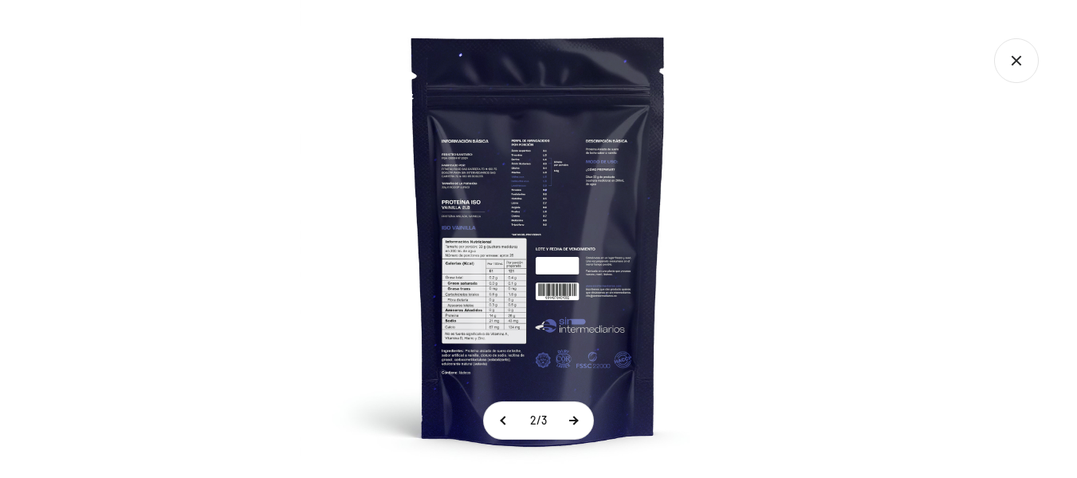
click at [582, 420] on button at bounding box center [573, 420] width 40 height 37
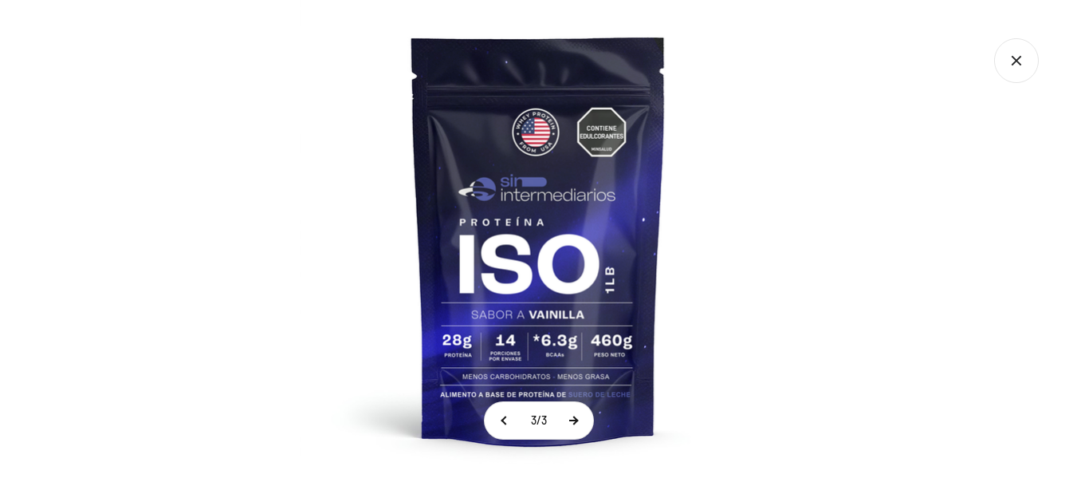
click at [575, 422] on button at bounding box center [573, 420] width 40 height 37
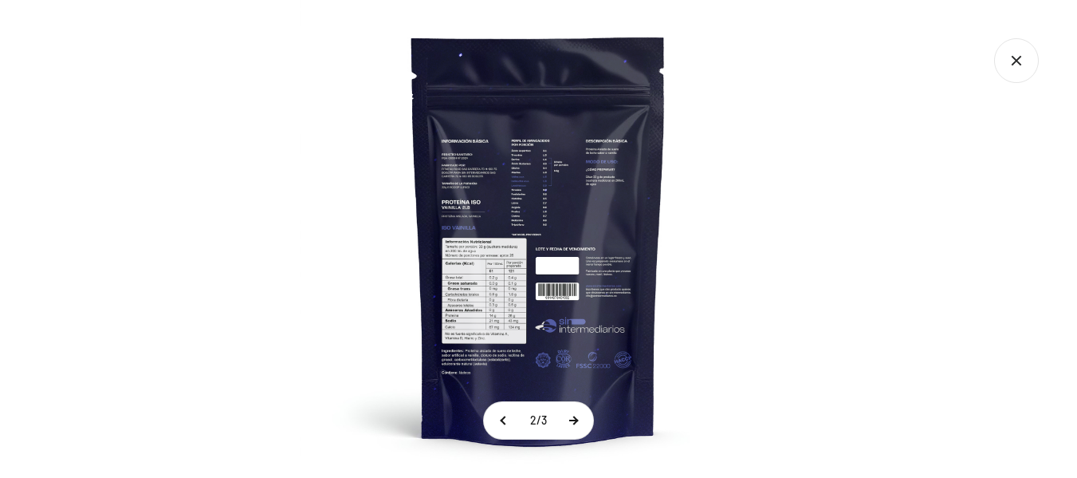
click at [575, 422] on button at bounding box center [573, 420] width 40 height 37
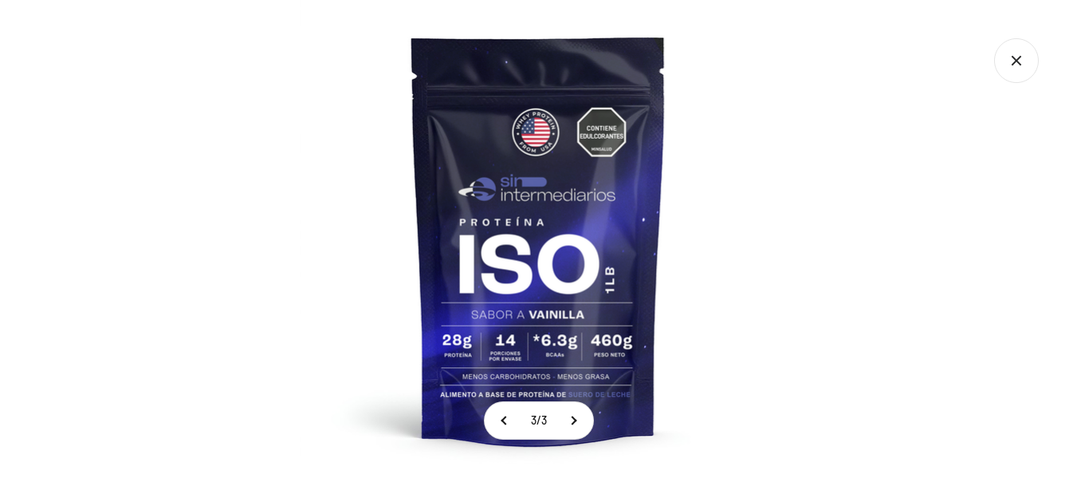
click at [1018, 65] on icon "Cerrar galería" at bounding box center [1016, 60] width 45 height 45
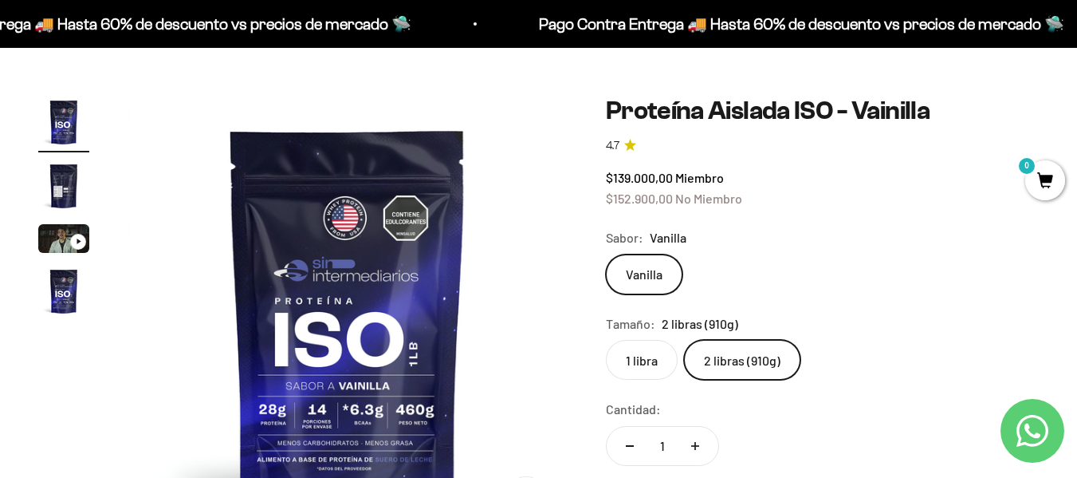
scroll to position [0, 0]
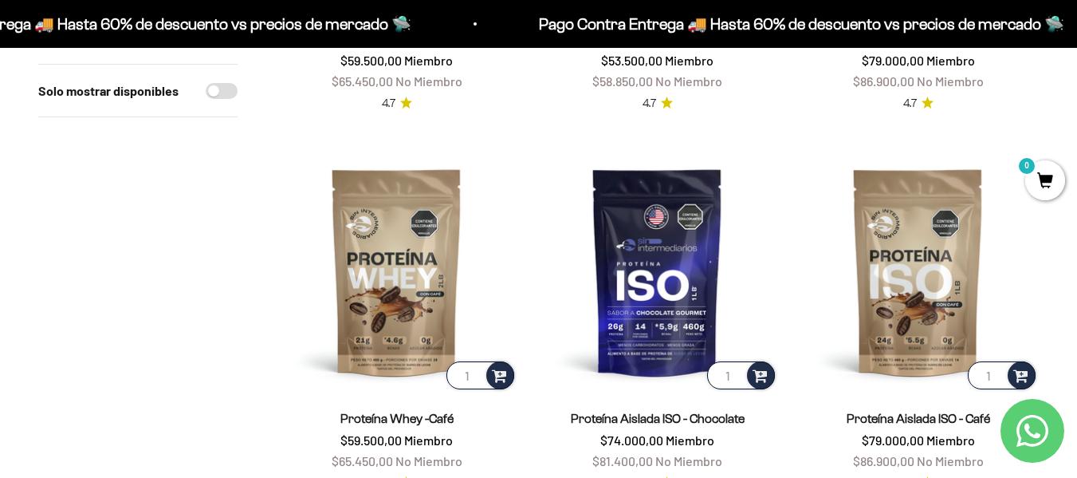
scroll to position [877, 0]
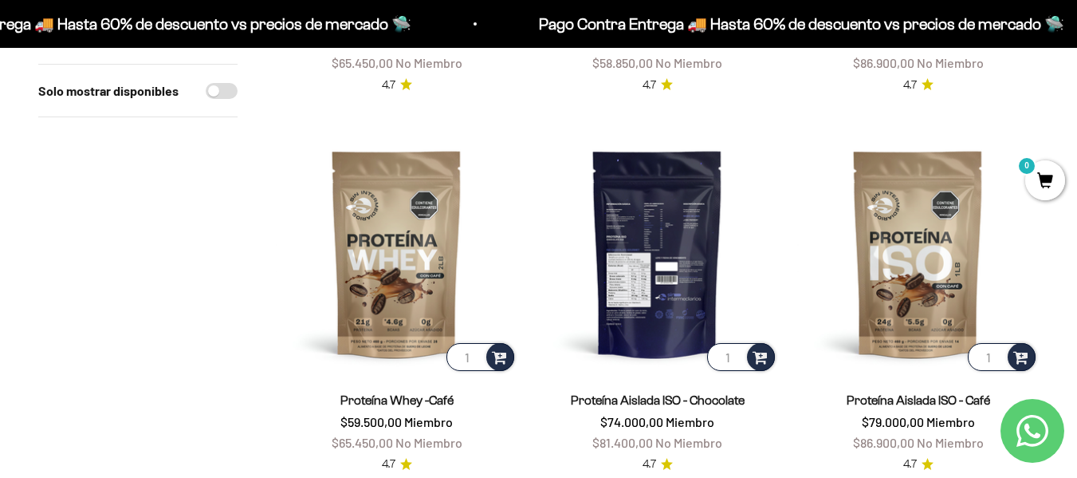
click at [688, 234] on img at bounding box center [658, 253] width 242 height 242
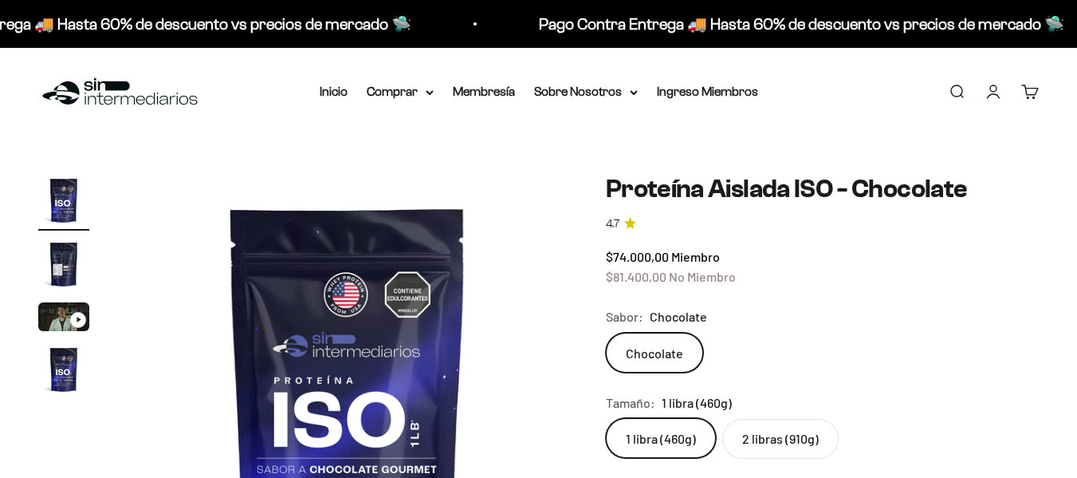
click at [61, 295] on page-dots at bounding box center [63, 287] width 51 height 225
click at [60, 257] on img "Ir al artículo 2" at bounding box center [63, 263] width 51 height 51
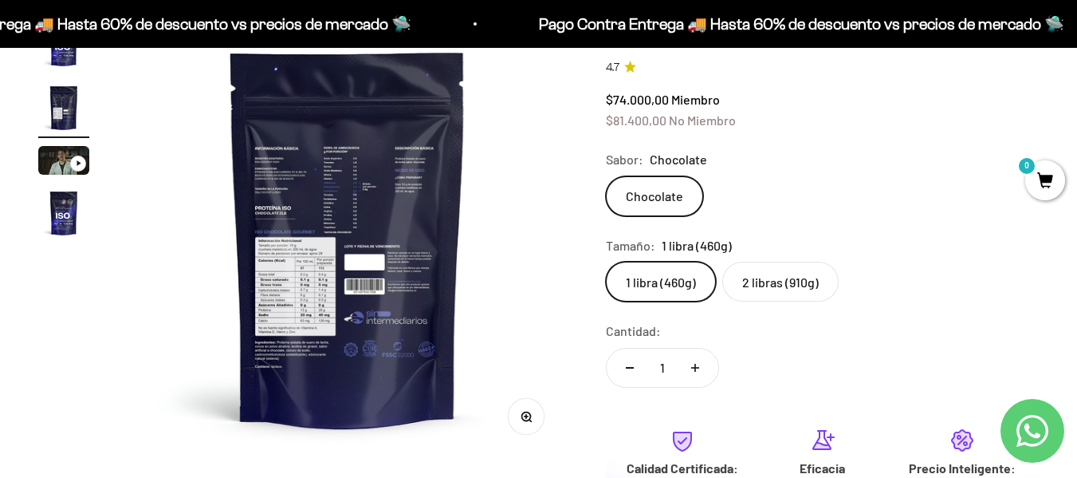
scroll to position [319, 0]
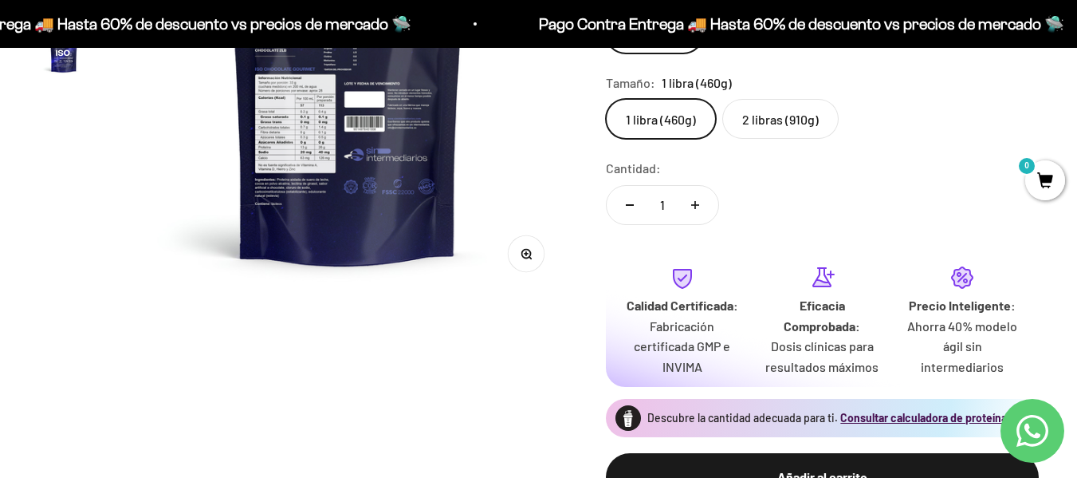
click at [528, 247] on button "Zoom" at bounding box center [526, 254] width 36 height 36
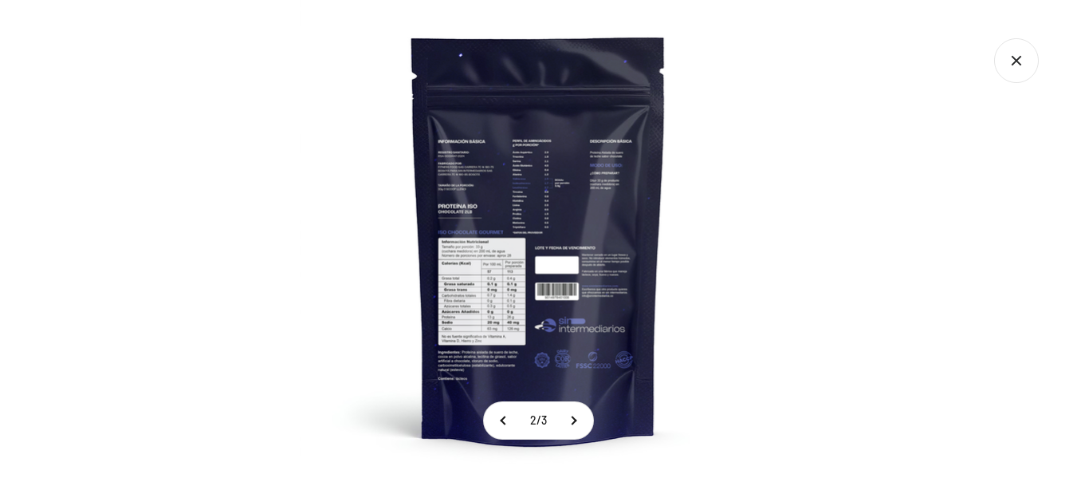
click at [469, 264] on img at bounding box center [539, 239] width 478 height 478
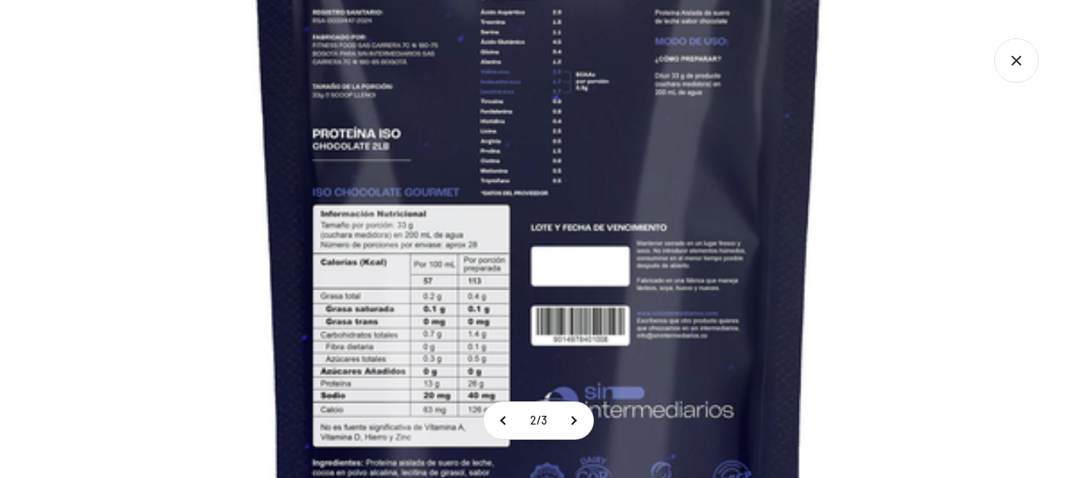
click at [0, 250] on div at bounding box center [538, 239] width 1077 height 478
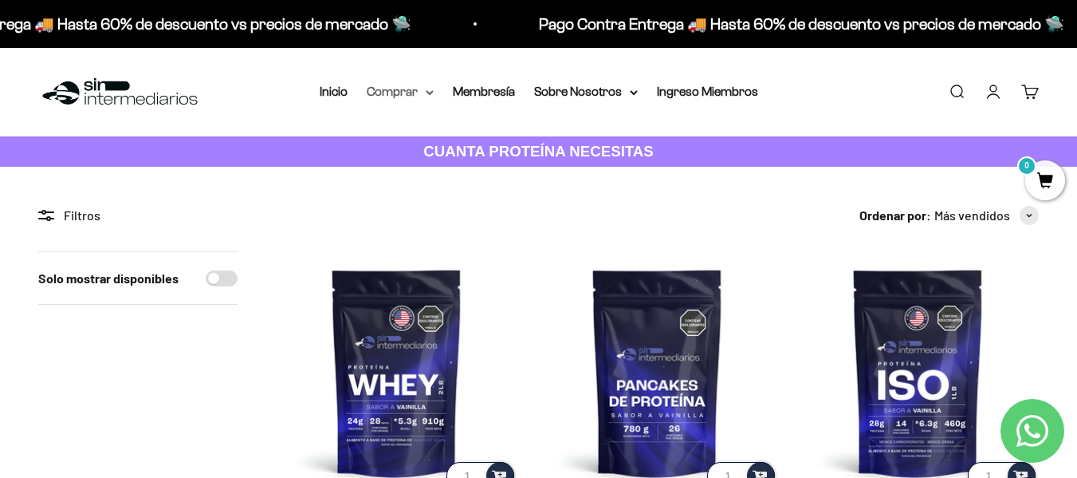
click at [401, 90] on summary "Comprar" at bounding box center [400, 91] width 67 height 21
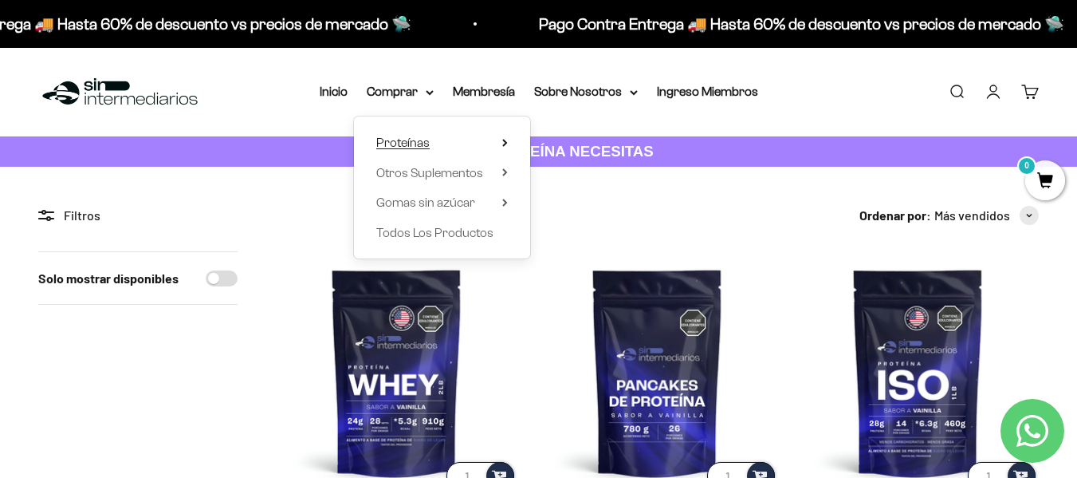
click at [505, 147] on summary "Proteínas" at bounding box center [442, 142] width 132 height 21
click at [499, 172] on summary "Otros Suplementos" at bounding box center [442, 173] width 132 height 21
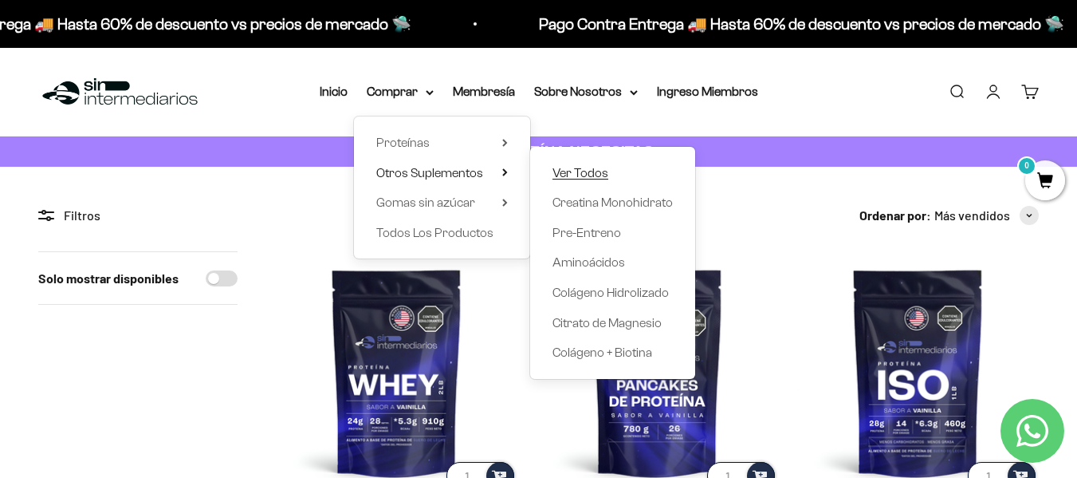
click at [577, 171] on span "Ver Todos" at bounding box center [581, 173] width 56 height 14
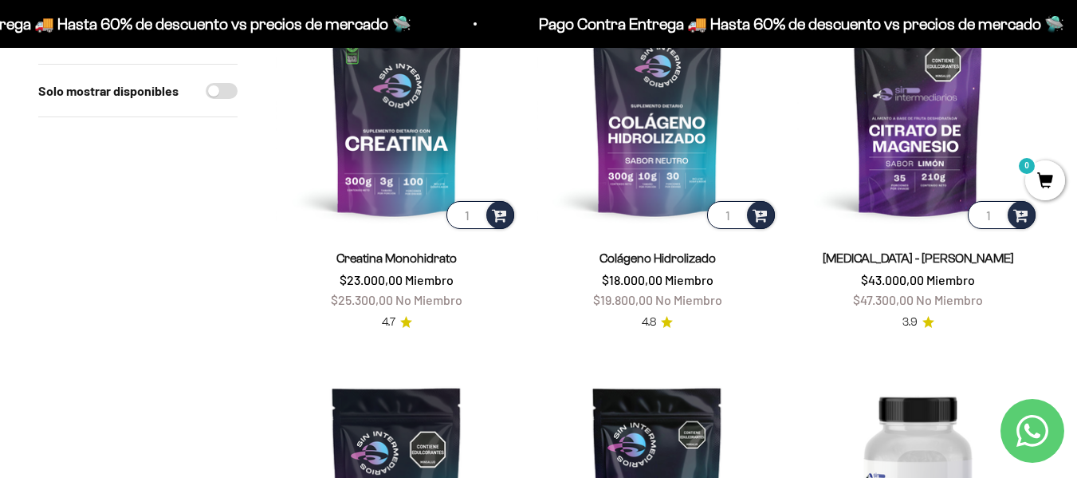
scroll to position [239, 0]
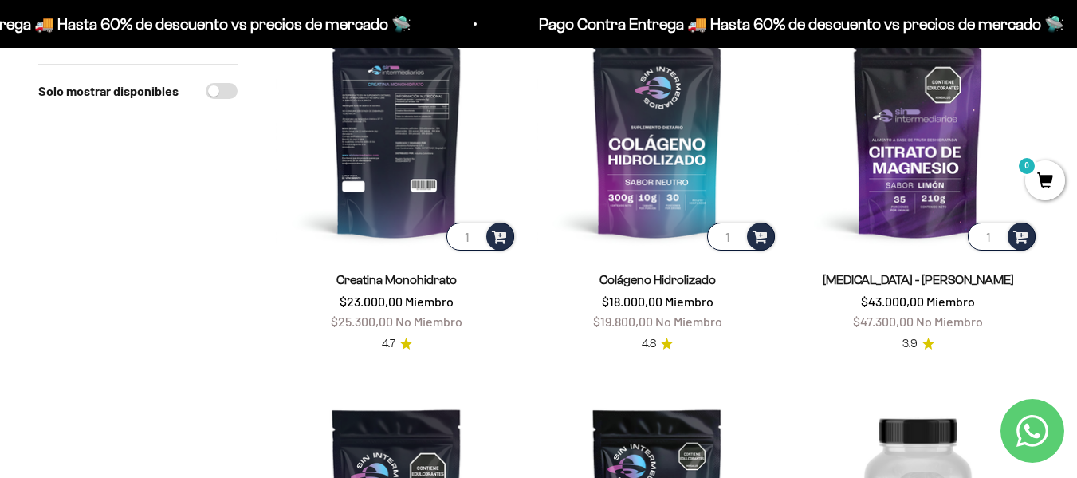
click at [367, 147] on img at bounding box center [397, 133] width 242 height 242
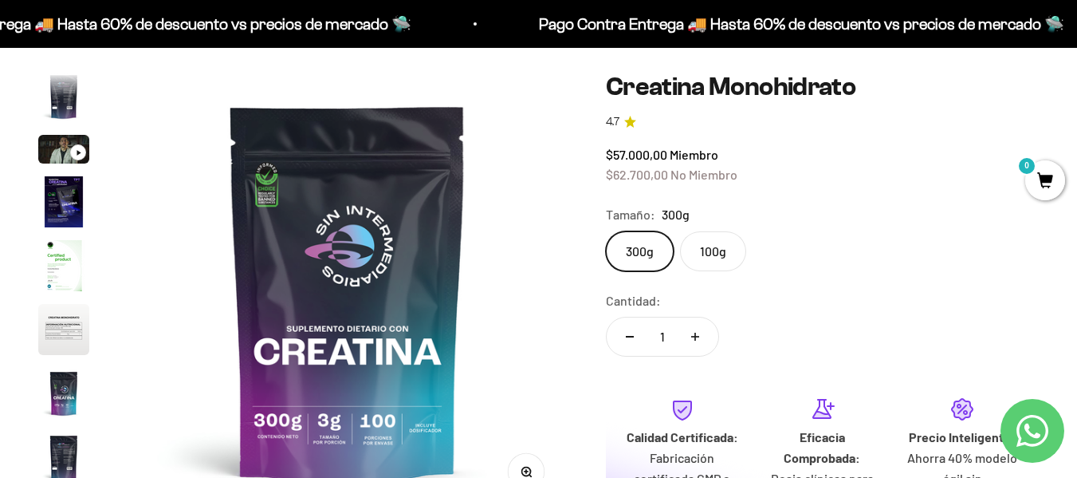
scroll to position [80, 0]
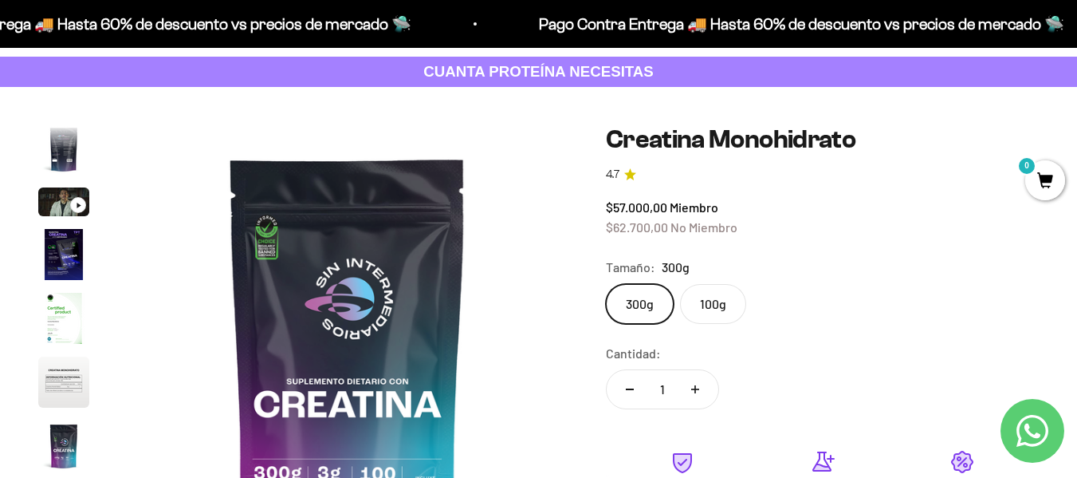
click at [709, 293] on label "100g" at bounding box center [713, 304] width 66 height 40
click at [606, 284] on input "100g" at bounding box center [605, 283] width 1 height 1
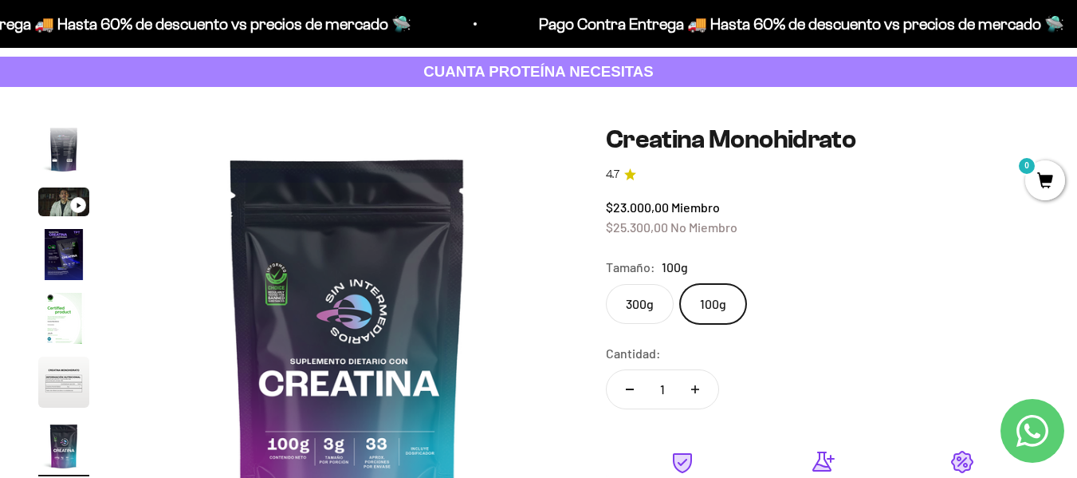
click at [637, 302] on label "300g" at bounding box center [640, 304] width 68 height 40
click at [606, 284] on input "300g" at bounding box center [605, 283] width 1 height 1
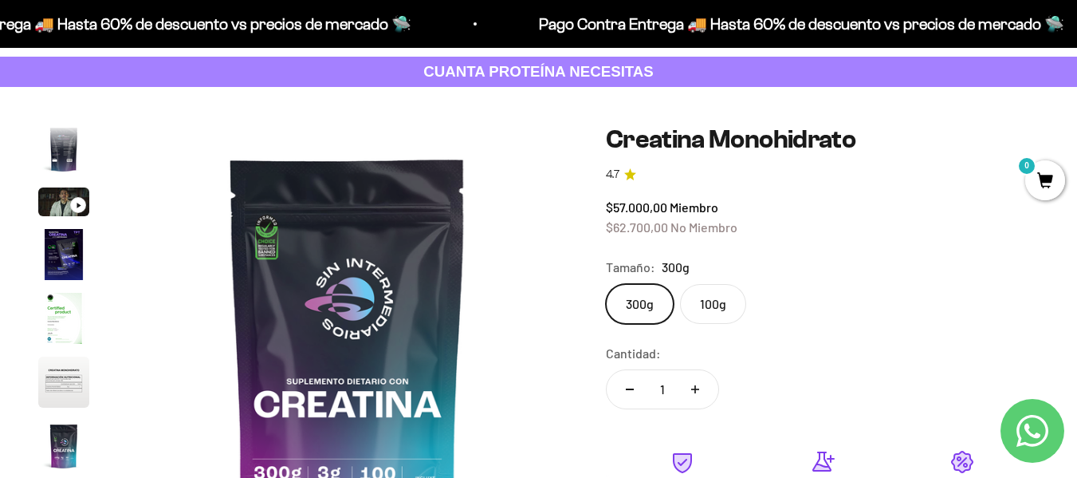
click at [57, 387] on img "Ir al artículo 6" at bounding box center [63, 381] width 51 height 51
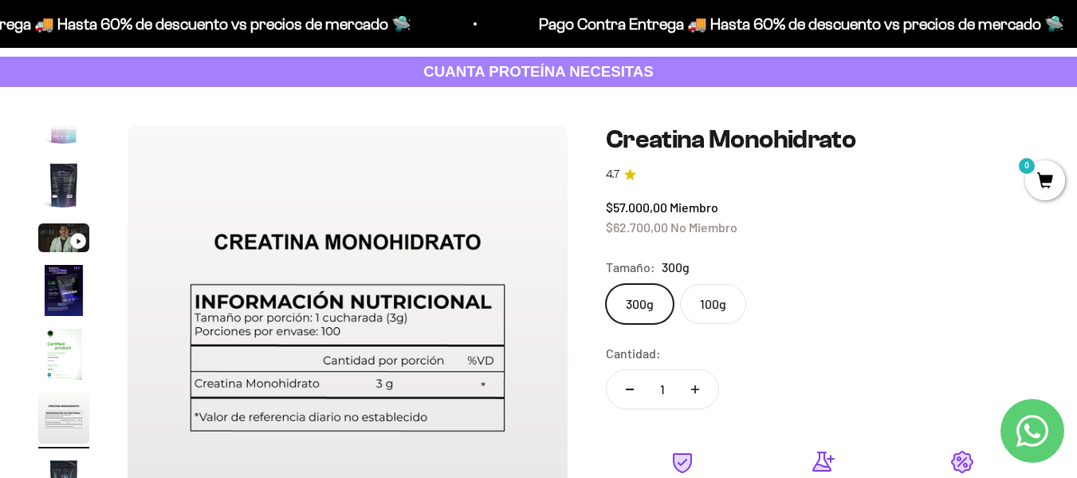
scroll to position [0, 0]
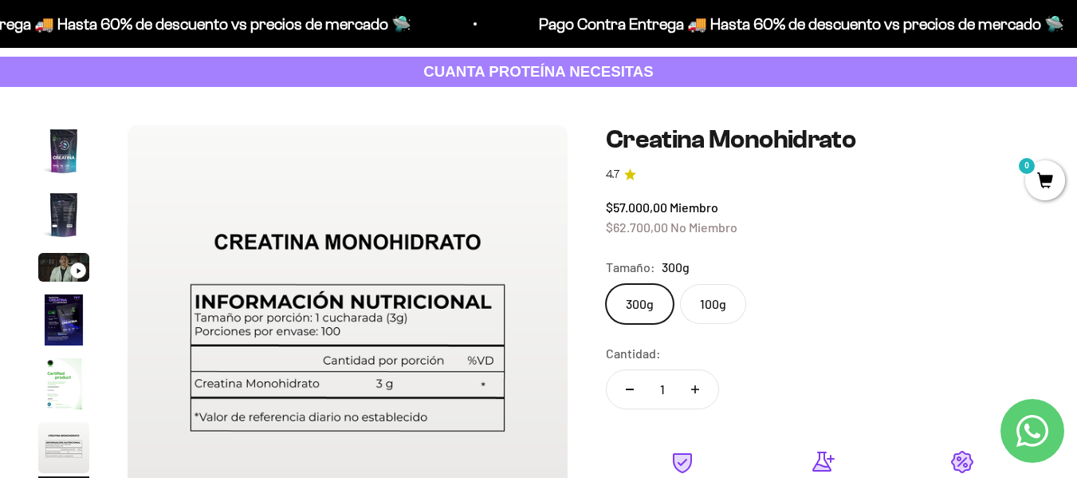
click at [64, 203] on page-dots at bounding box center [63, 364] width 51 height 479
click at [65, 205] on img "Ir al artículo 2" at bounding box center [63, 214] width 51 height 51
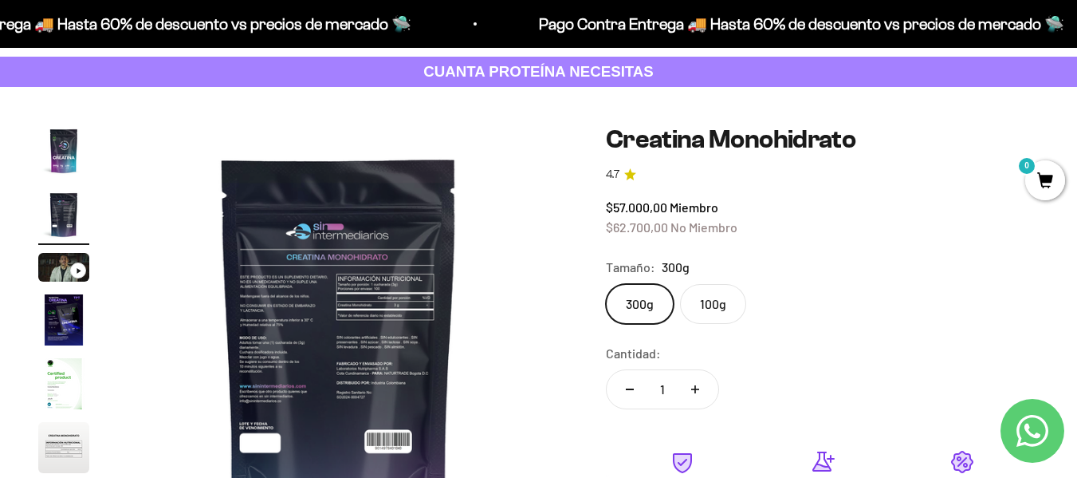
scroll to position [0, 450]
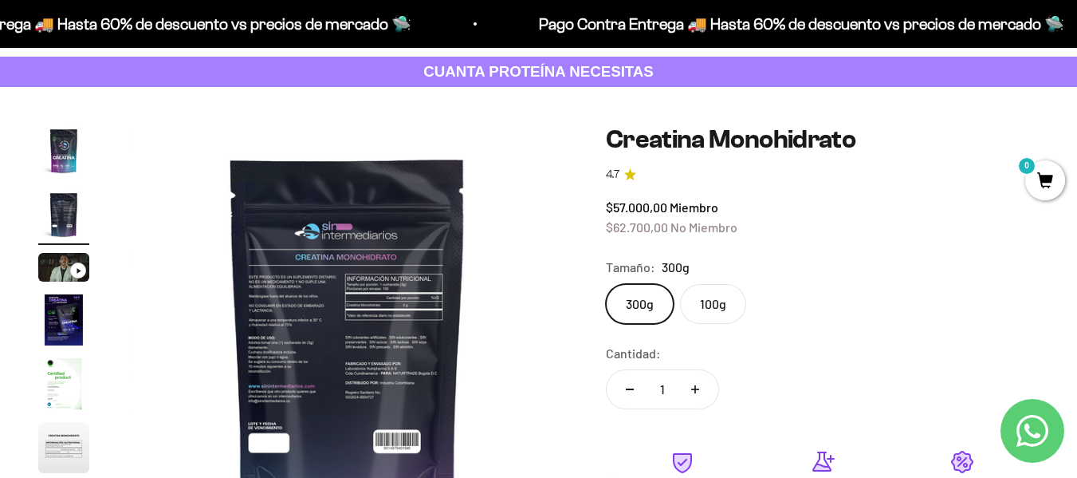
click at [55, 149] on img "Ir al artículo 1" at bounding box center [63, 150] width 51 height 51
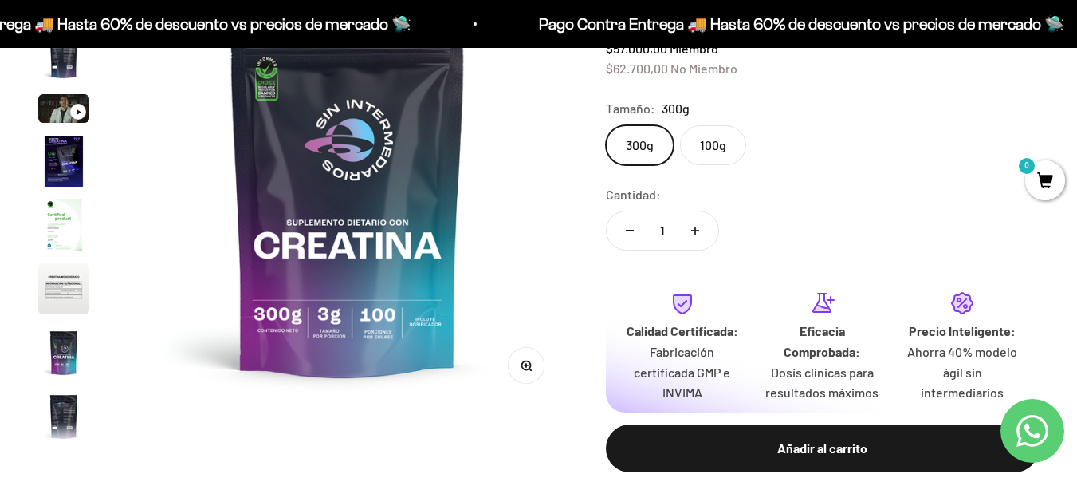
scroll to position [239, 0]
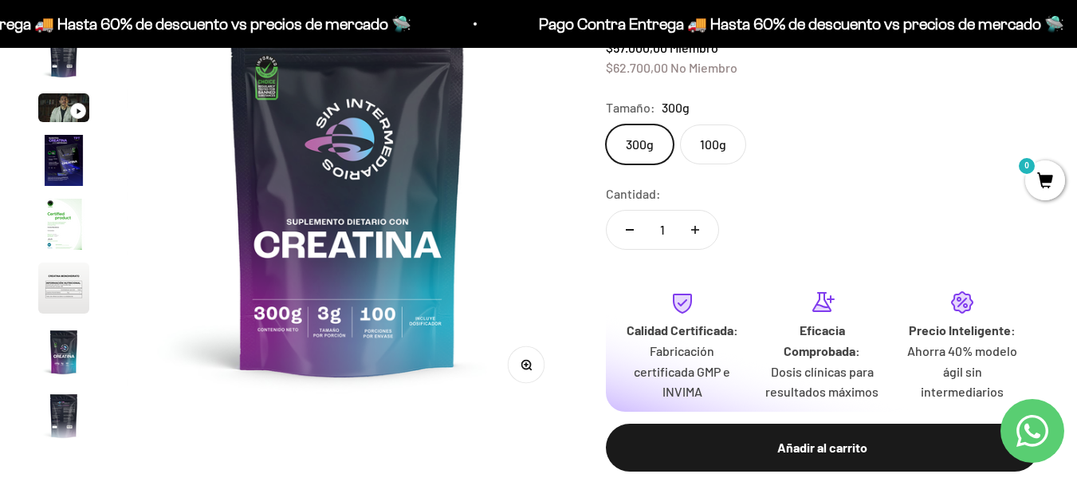
click at [63, 292] on img "Ir al artículo 6" at bounding box center [63, 287] width 51 height 51
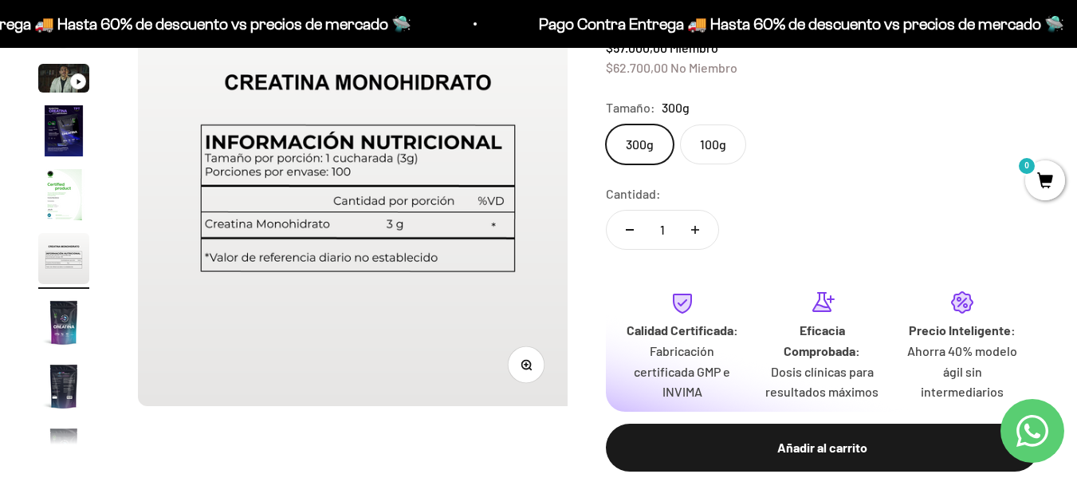
scroll to position [0, 2248]
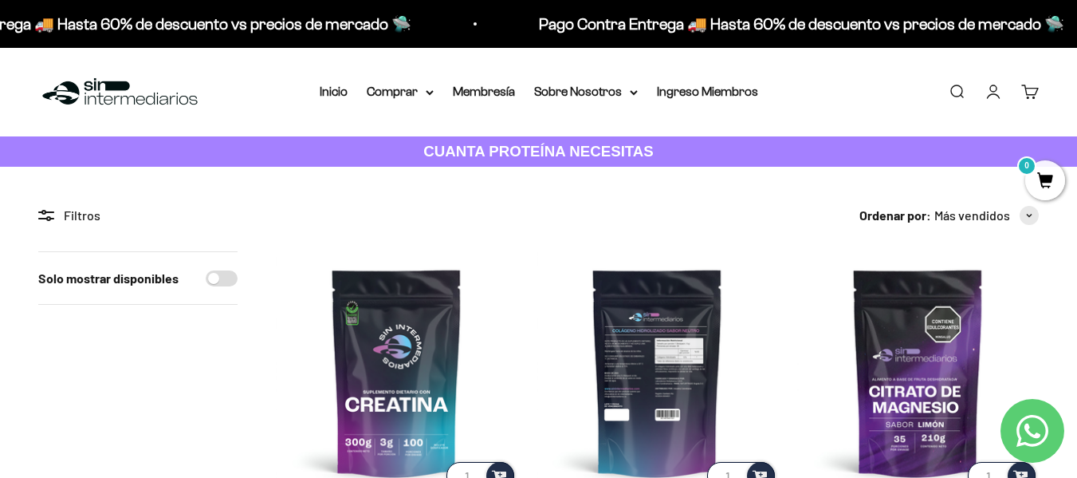
click at [669, 338] on img at bounding box center [658, 372] width 242 height 242
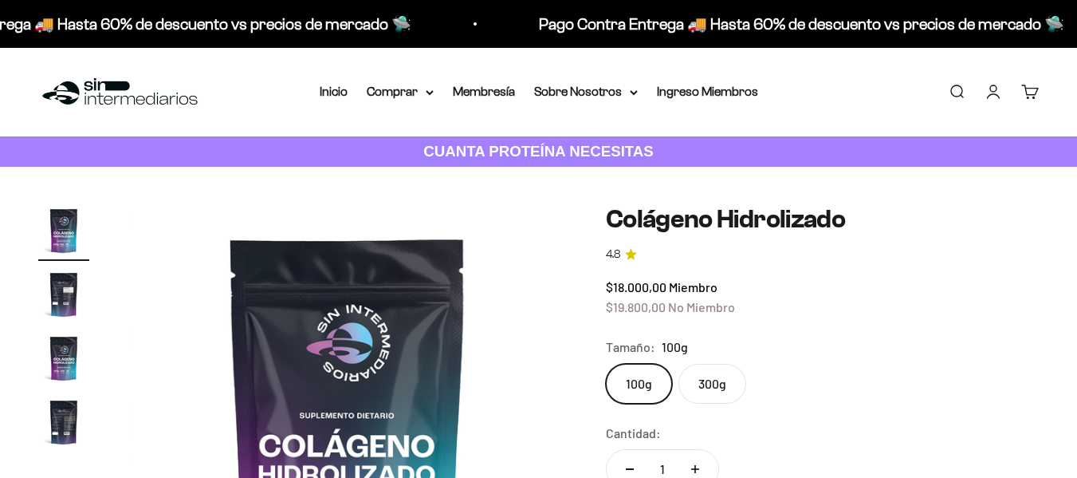
click at [54, 301] on img "Ir al artículo 2" at bounding box center [63, 294] width 51 height 51
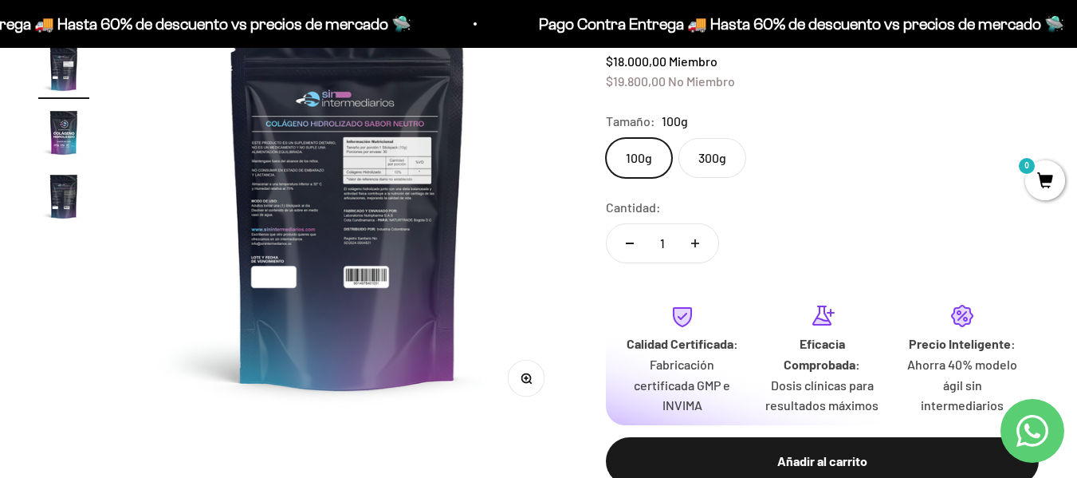
scroll to position [239, 0]
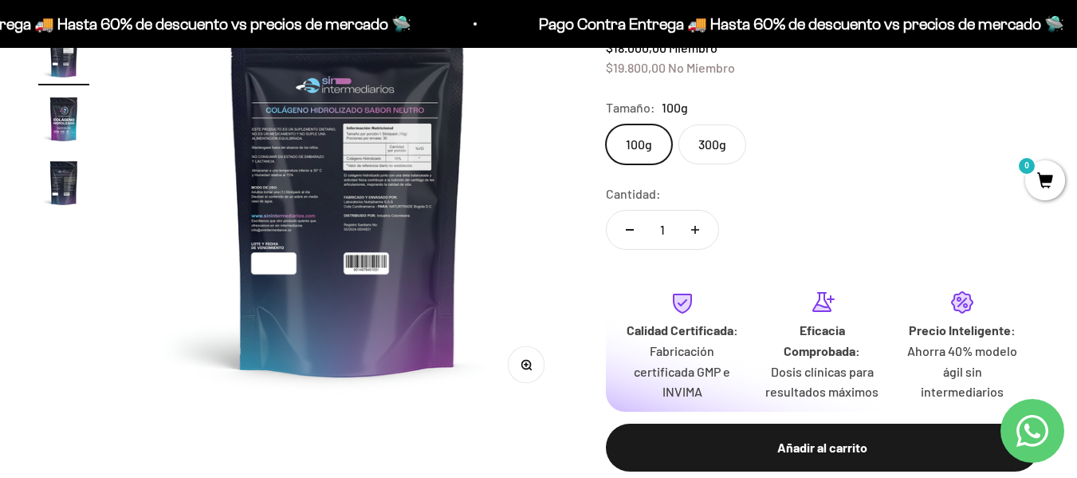
click at [522, 361] on icon "button" at bounding box center [526, 364] width 11 height 11
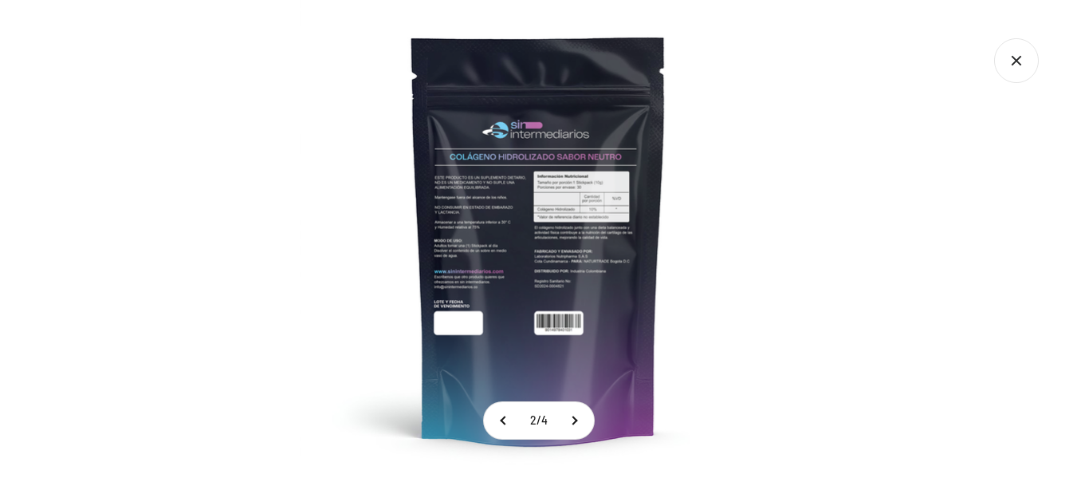
click at [628, 226] on img at bounding box center [539, 239] width 478 height 478
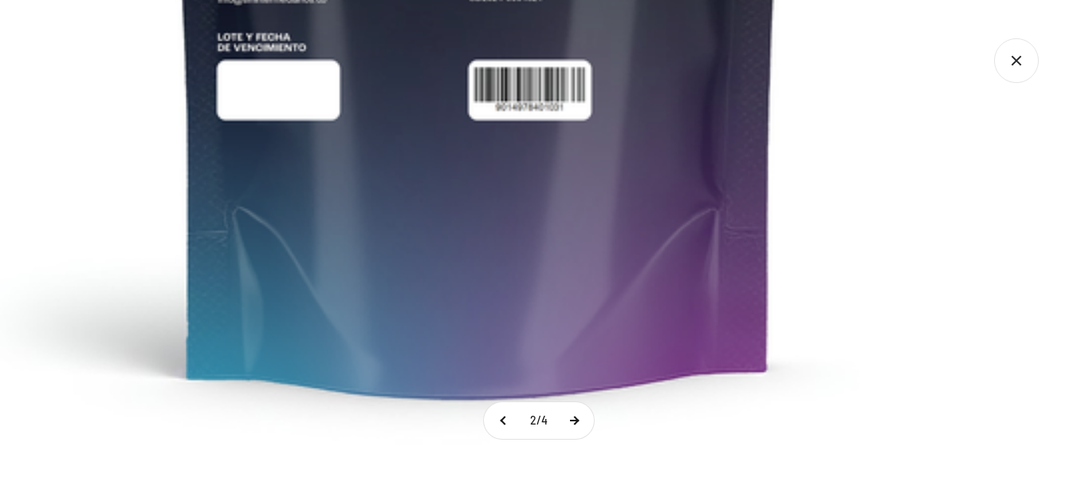
click at [586, 421] on button at bounding box center [574, 420] width 40 height 37
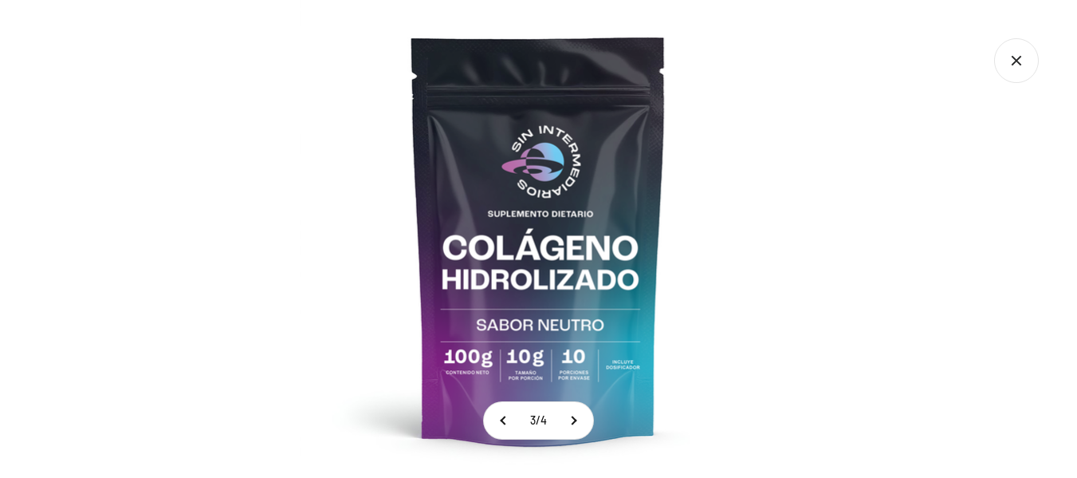
click at [549, 358] on img at bounding box center [539, 239] width 478 height 478
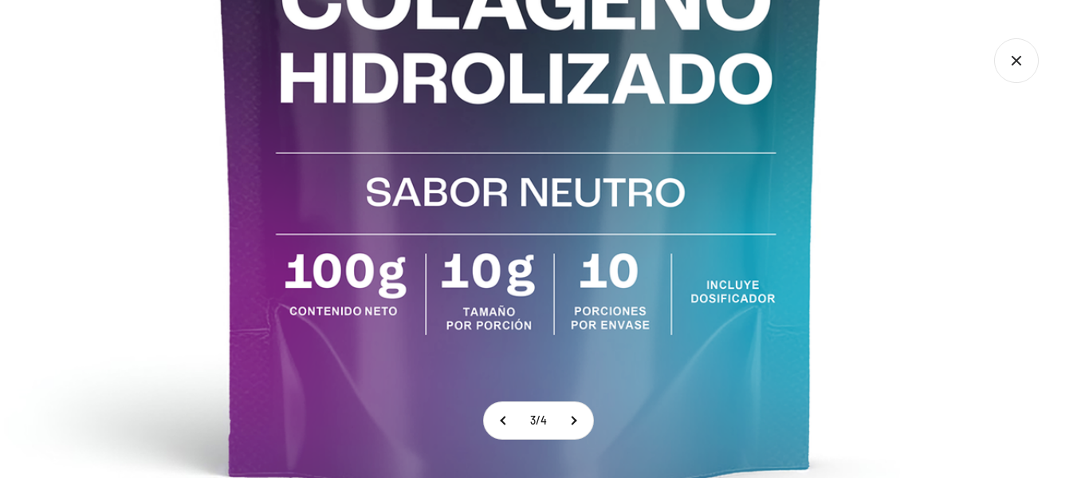
click at [578, 423] on button at bounding box center [573, 420] width 40 height 37
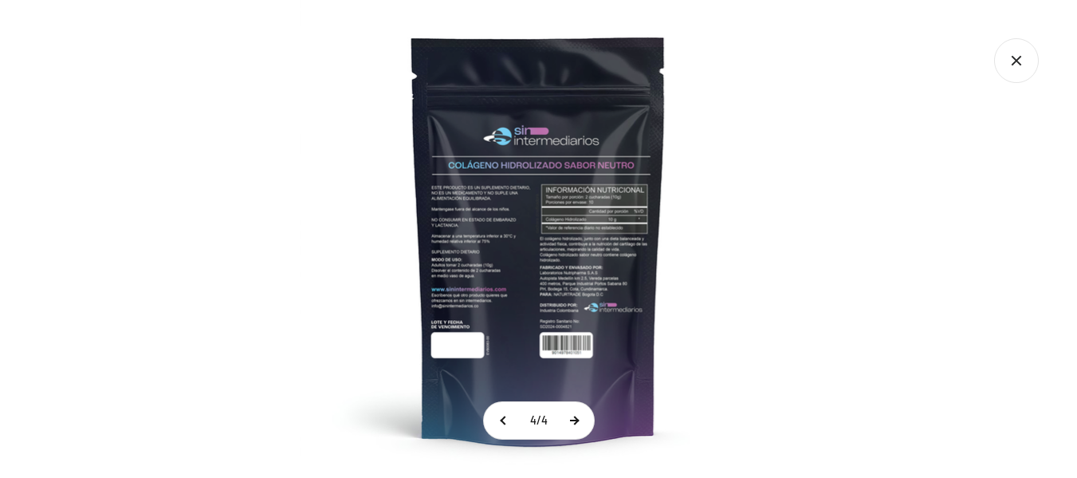
click at [578, 423] on button at bounding box center [574, 420] width 40 height 37
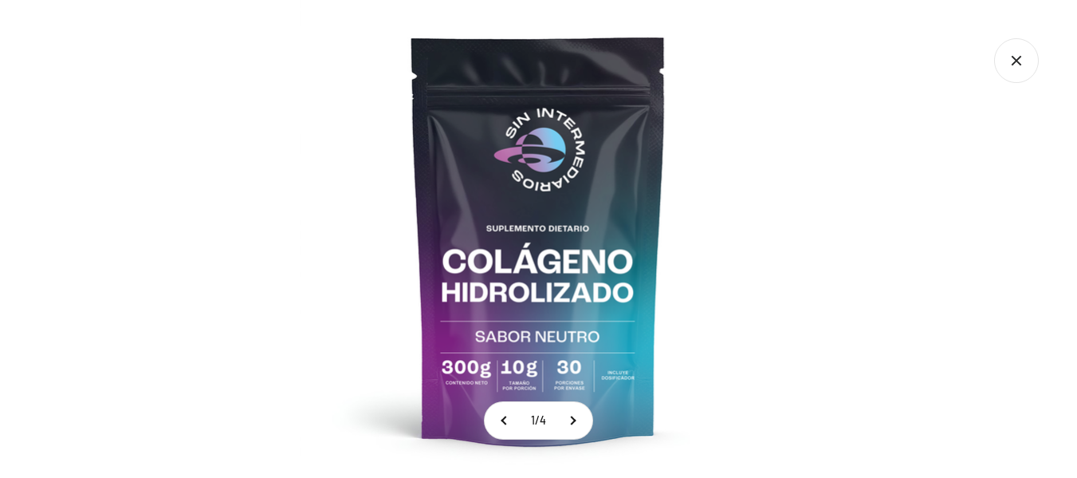
click at [527, 380] on img at bounding box center [539, 239] width 478 height 478
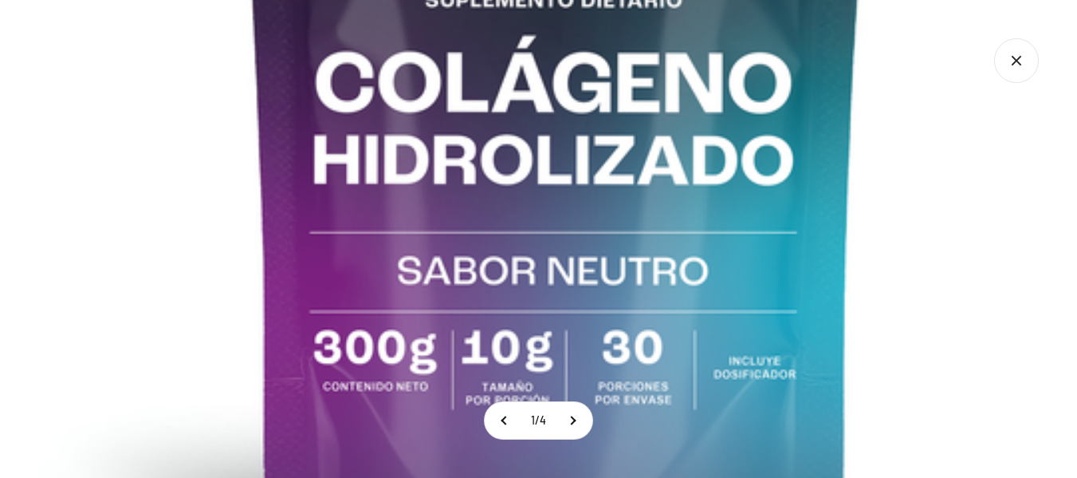
click at [1010, 67] on icon "Cerrar galería" at bounding box center [1016, 60] width 45 height 45
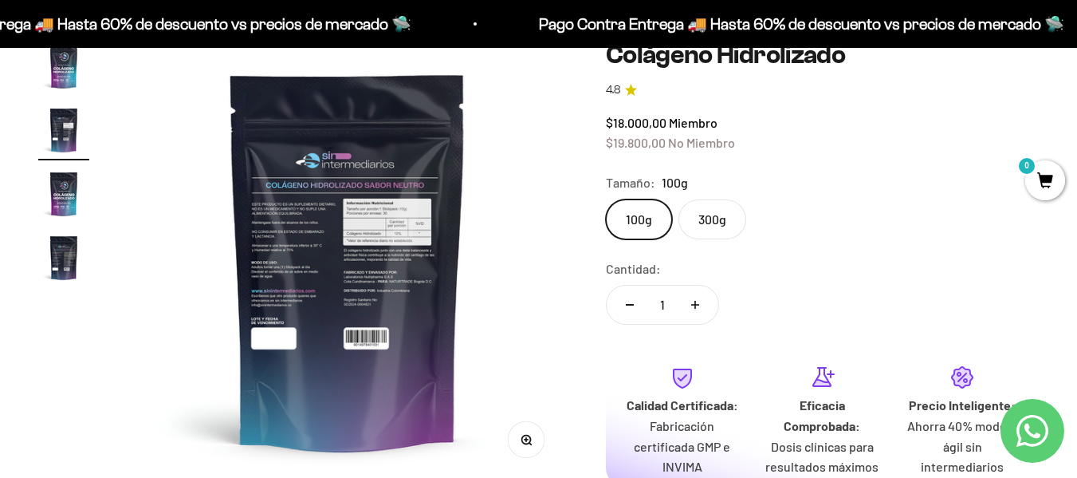
scroll to position [0, 0]
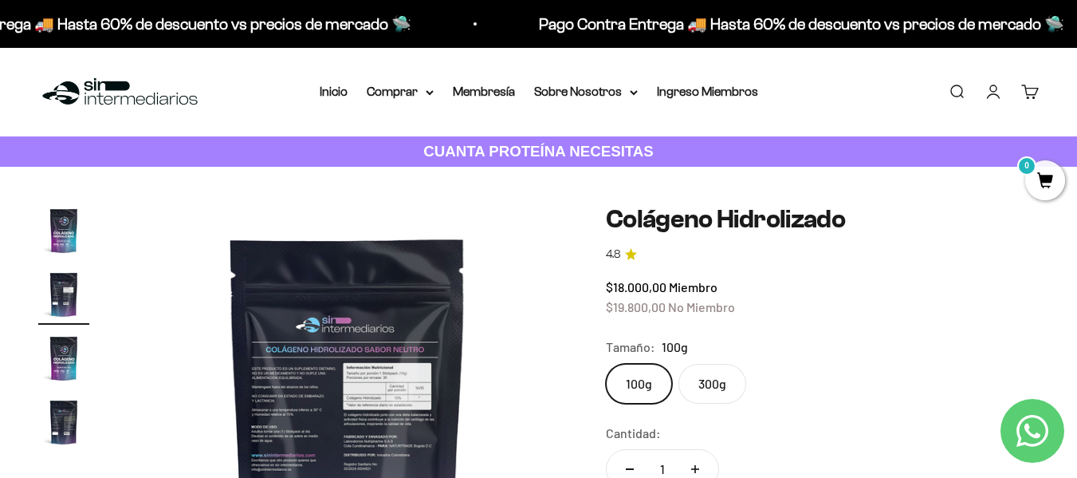
click at [707, 384] on label "300g" at bounding box center [713, 384] width 68 height 40
click at [606, 364] on input "300g" at bounding box center [605, 363] width 1 height 1
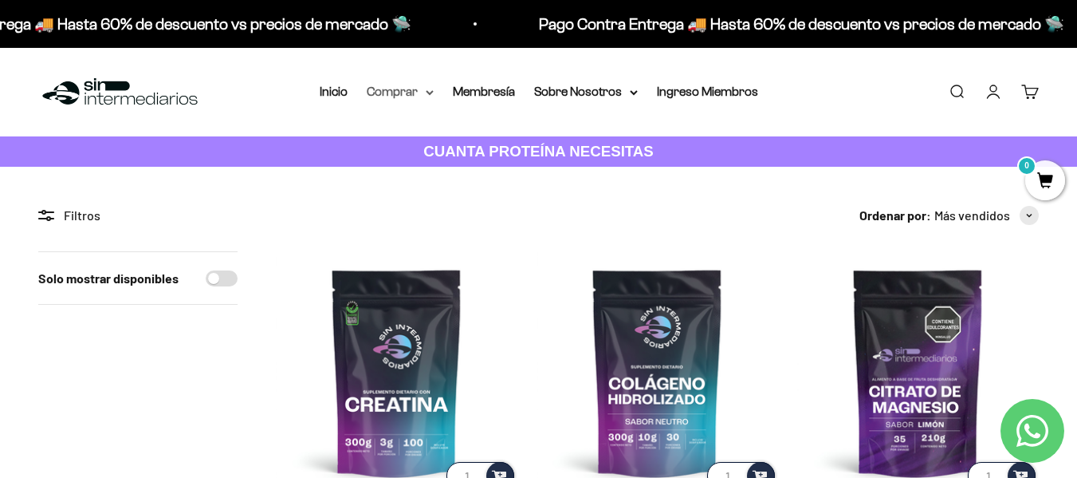
click at [387, 88] on summary "Comprar" at bounding box center [400, 91] width 67 height 21
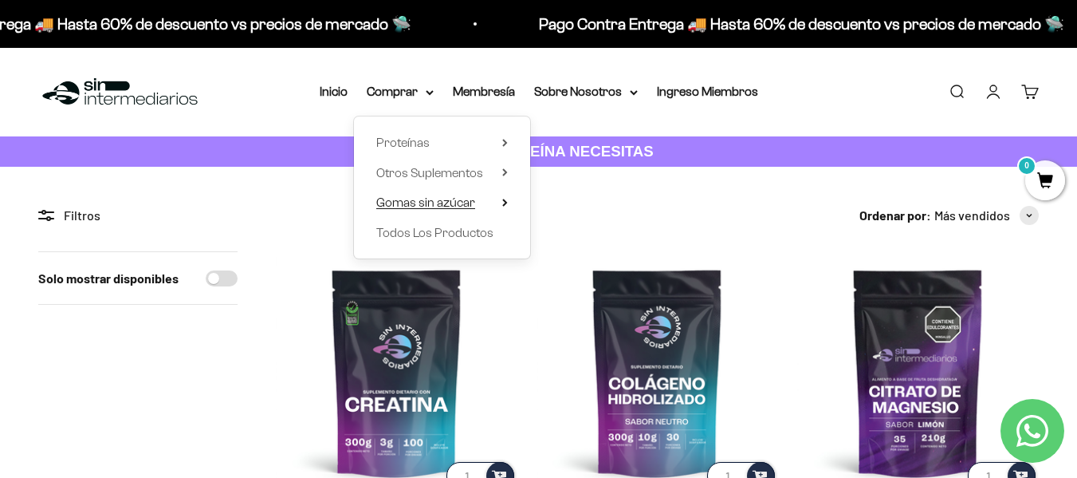
click at [507, 201] on icon at bounding box center [505, 203] width 6 height 8
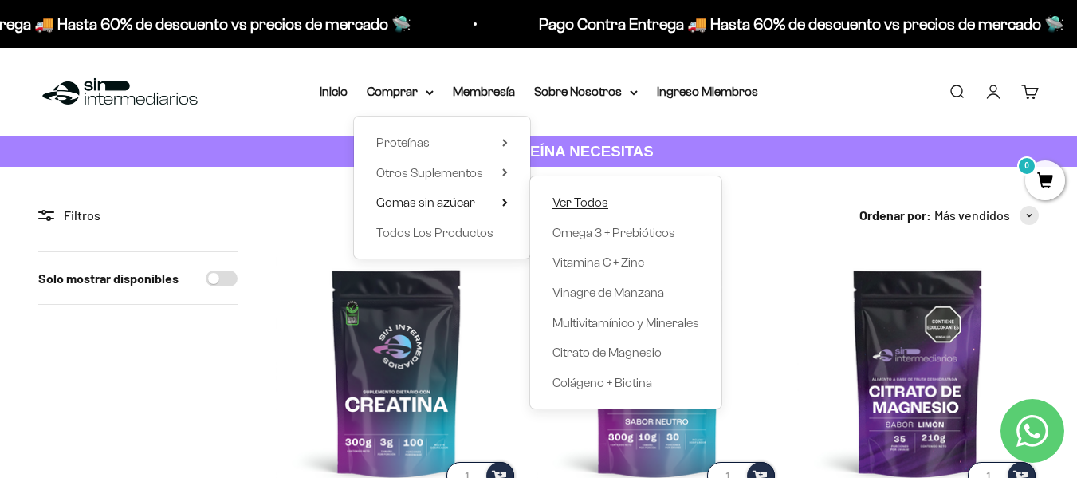
click at [563, 200] on span "Ver Todos" at bounding box center [581, 202] width 56 height 14
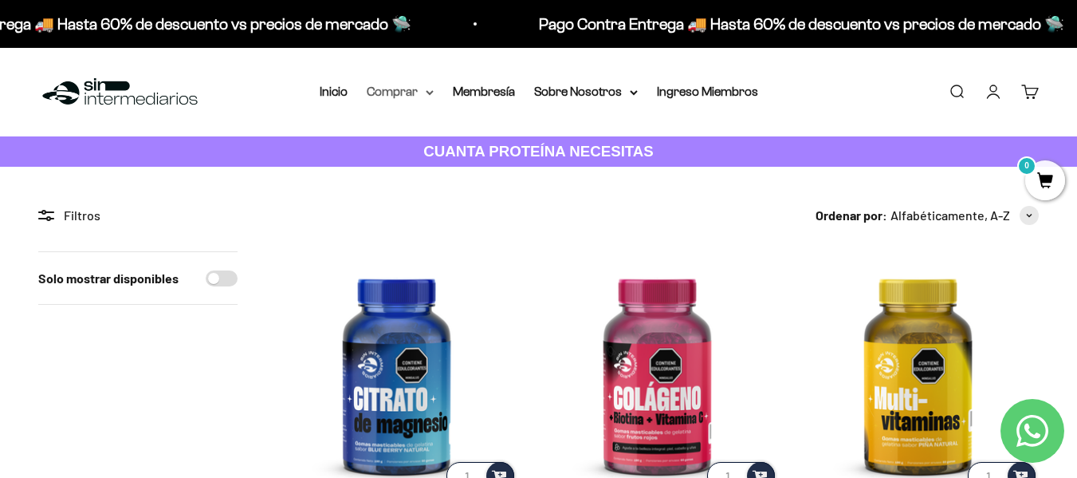
click at [402, 92] on summary "Comprar" at bounding box center [400, 91] width 67 height 21
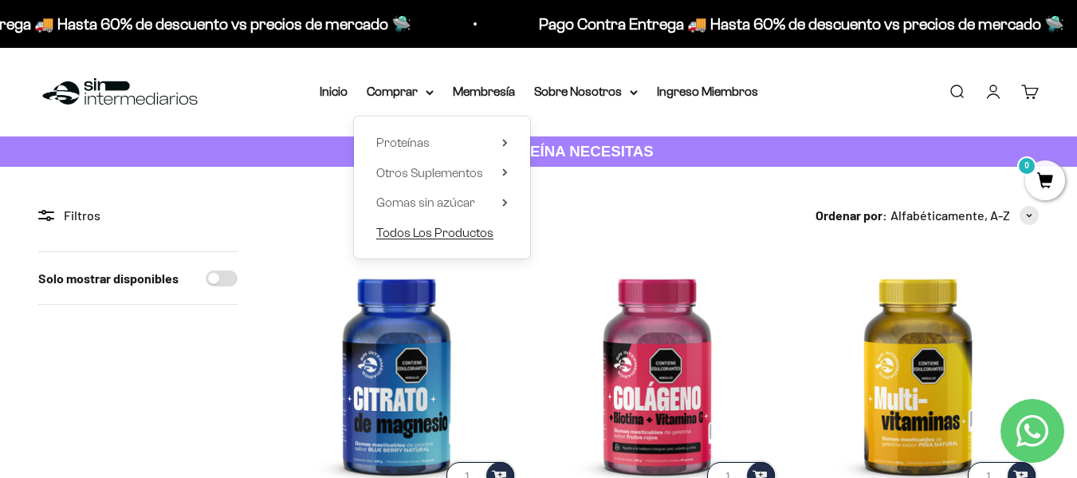
click at [443, 230] on span "Todos Los Productos" at bounding box center [434, 233] width 117 height 14
